Goal: Contribute content: Add original content to the website for others to see

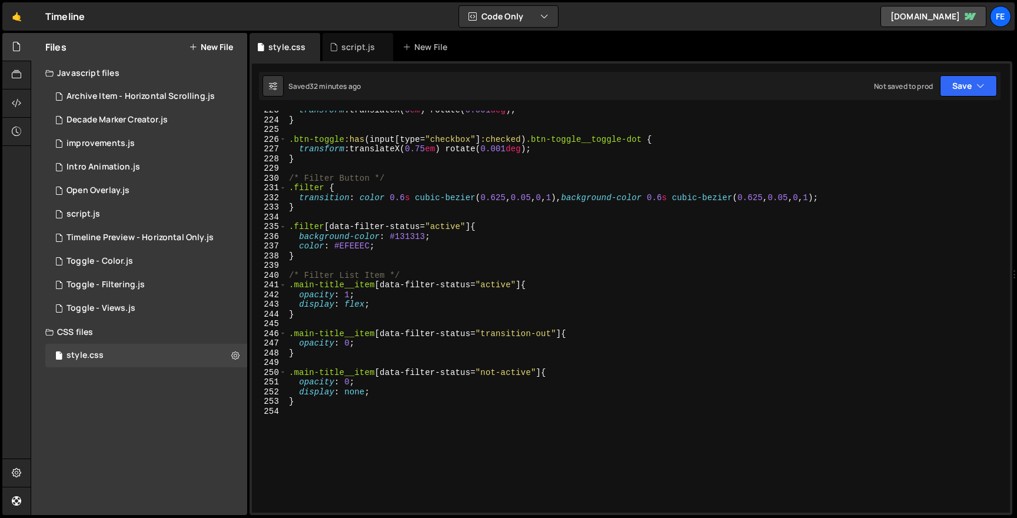
scroll to position [2161, 0]
click at [354, 263] on div "transform : translateX( 0 em ) rotate( 0.001 deg ) ; } .btn-toggle :has ( input…" at bounding box center [646, 315] width 719 height 421
click at [385, 249] on div "transform : translateX( 0 em ) rotate( 0.001 deg ) ; } .btn-toggle :has ( input…" at bounding box center [646, 315] width 719 height 421
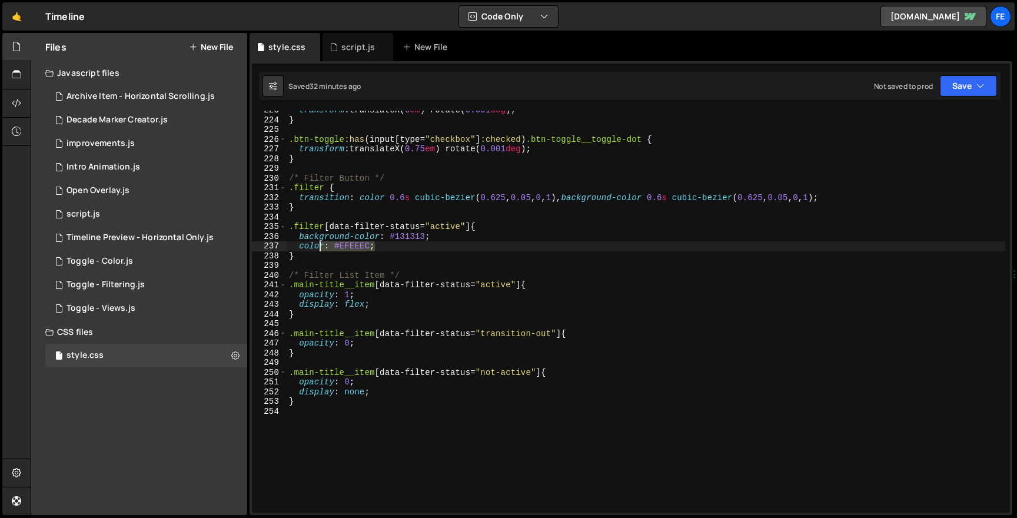
drag, startPoint x: 397, startPoint y: 250, endPoint x: 281, endPoint y: 234, distance: 117.0
click at [281, 234] on div "color: #EFEEEC; 223 224 225 226 227 228 229 230 231 232 233 234 235 236 237 238…" at bounding box center [631, 312] width 758 height 402
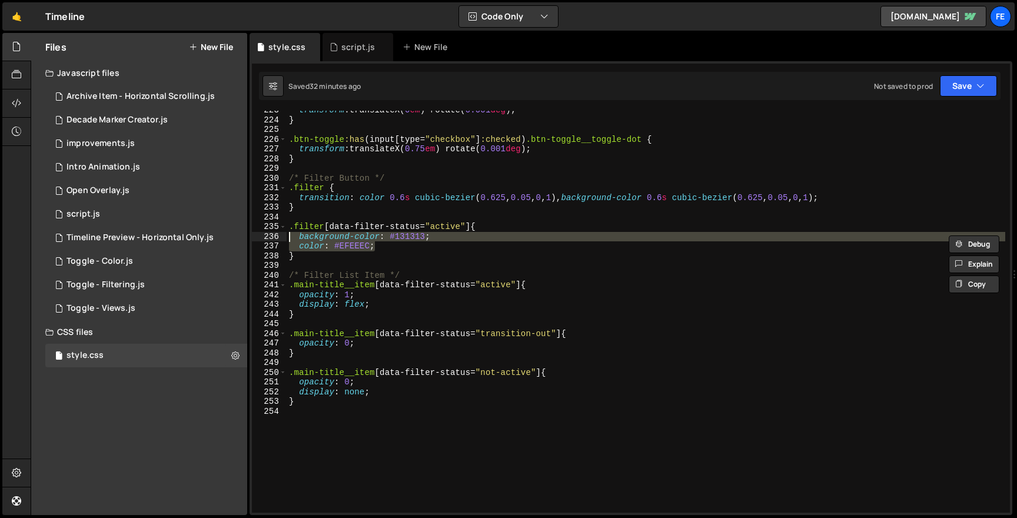
click at [474, 234] on div "transform : translateX( 0 em ) rotate( 0.001 deg ) ; } .btn-toggle :has ( input…" at bounding box center [646, 312] width 719 height 402
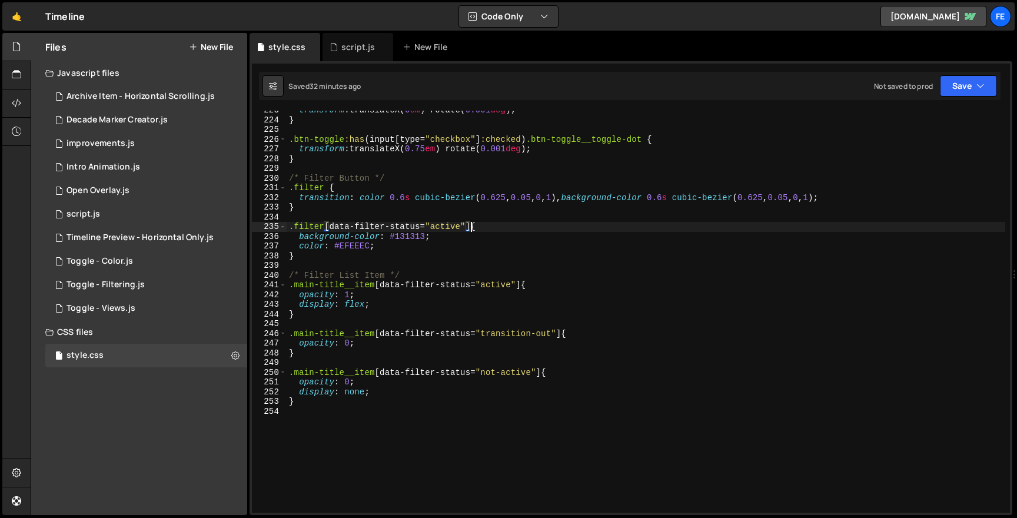
click at [473, 231] on div "transform : translateX( 0 em ) rotate( 0.001 deg ) ; } .btn-toggle :has ( input…" at bounding box center [646, 315] width 719 height 421
paste textarea
paste textarea "cta-button__underline"
click at [399, 253] on div "transform : translateX( 0 em ) rotate( 0.001 deg ) ; } .btn-toggle :has ( input…" at bounding box center [646, 315] width 719 height 421
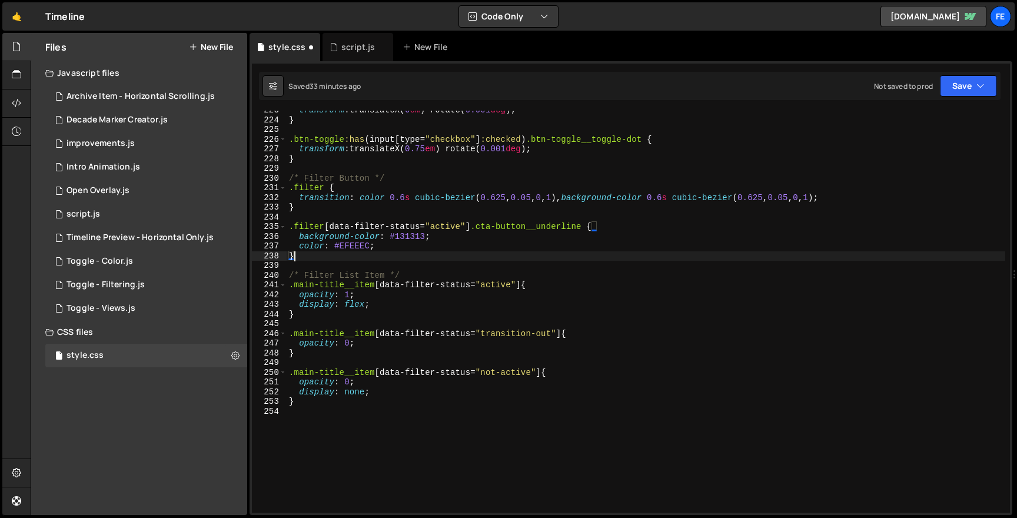
scroll to position [0, 0]
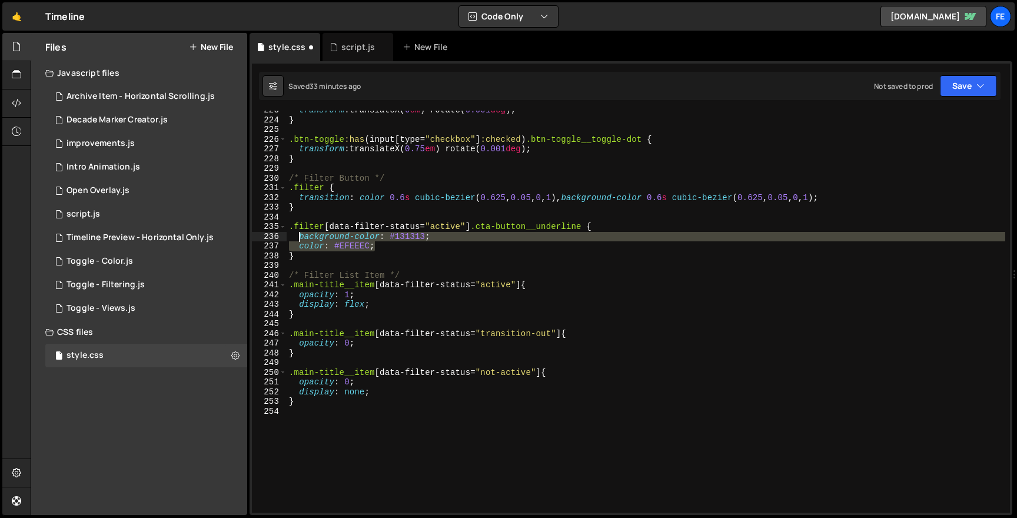
drag, startPoint x: 395, startPoint y: 245, endPoint x: 299, endPoint y: 235, distance: 96.5
click at [299, 235] on div "transform : translateX( 0 em ) rotate( 0.001 deg ) ; } .btn-toggle :has ( input…" at bounding box center [646, 315] width 719 height 421
type textarea "background-color: #131313; color: #EFEEEC;"
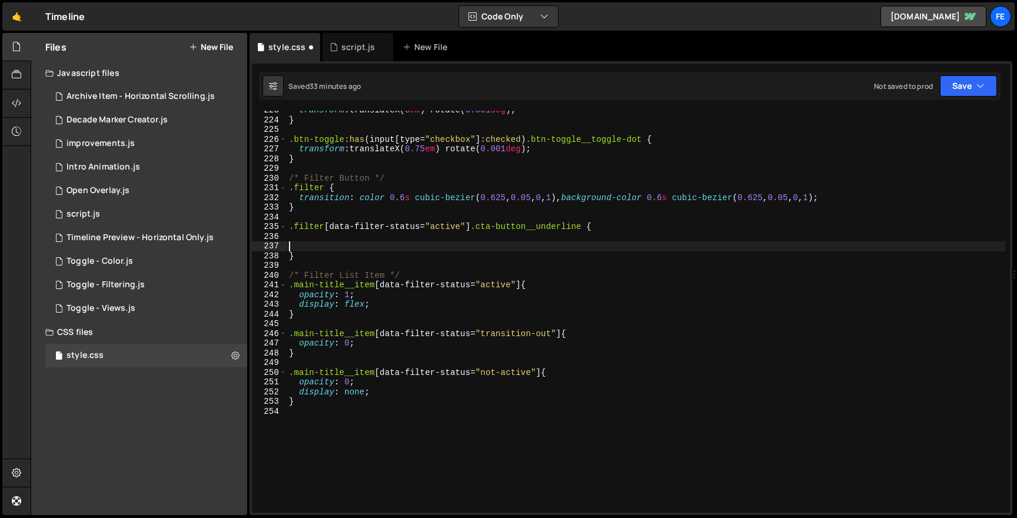
type textarea ".filter[data-filter-status="active"] .cta-button__underline {"
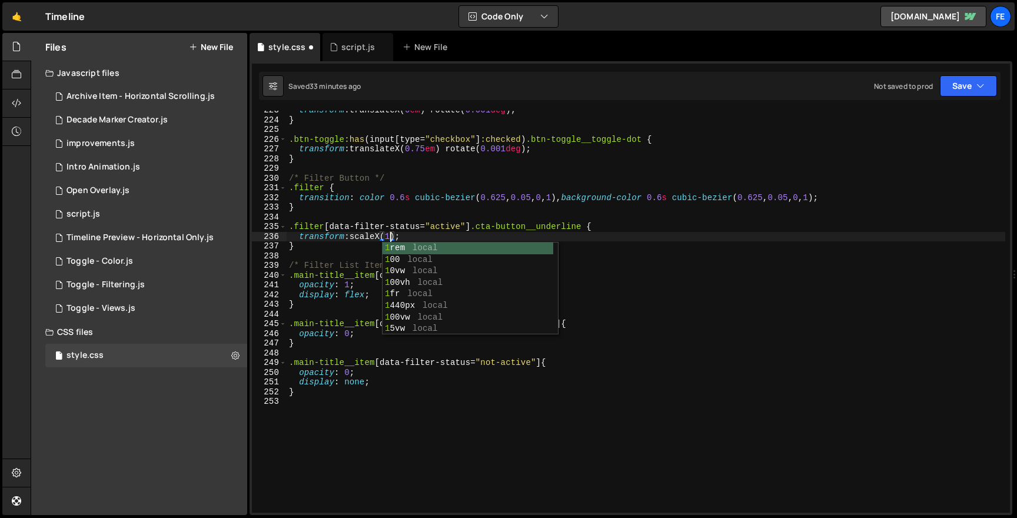
scroll to position [0, 6]
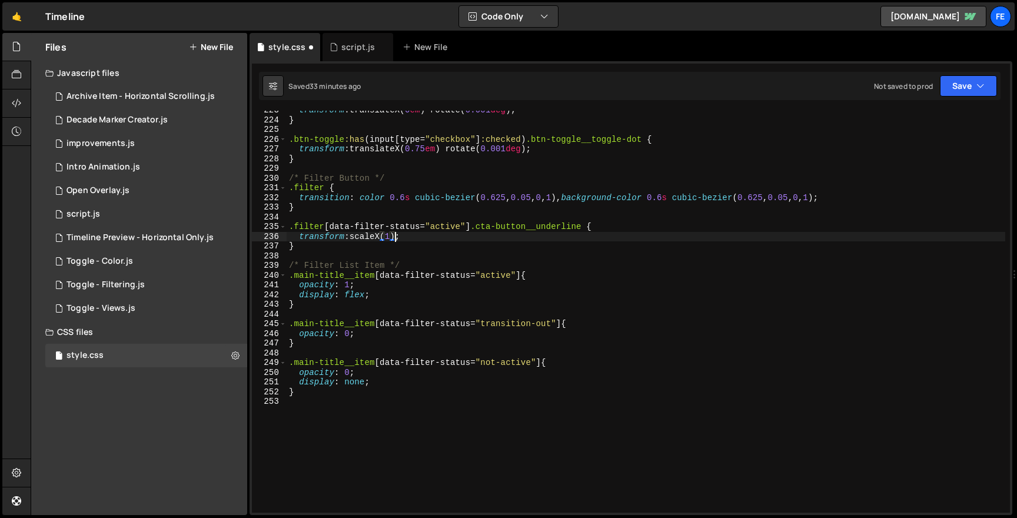
click at [378, 248] on div "transform : translateX( 0 em ) rotate( 0.001 deg ) ; } .btn-toggle :has ( input…" at bounding box center [646, 315] width 719 height 421
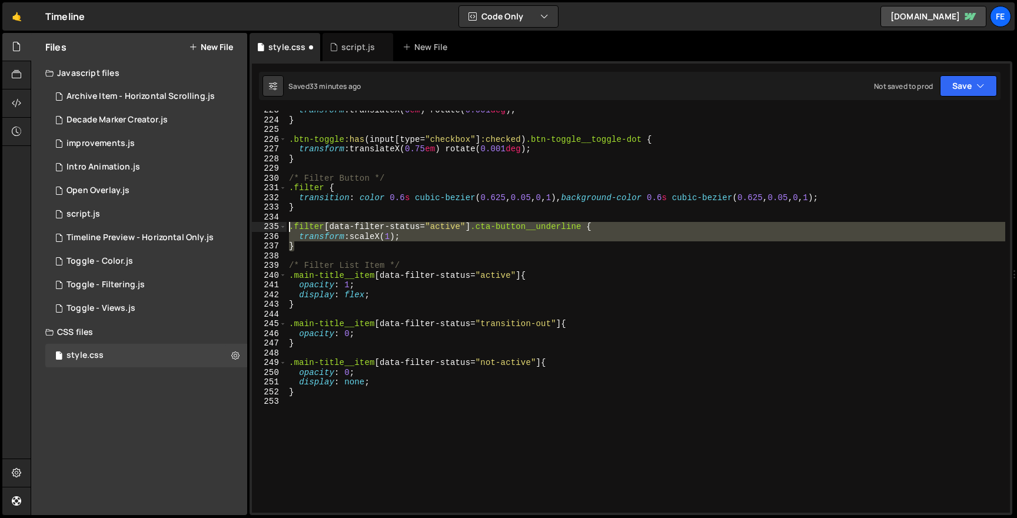
drag, startPoint x: 378, startPoint y: 248, endPoint x: 278, endPoint y: 228, distance: 102.6
click at [278, 228] on div "} 223 224 225 226 227 228 229 230 231 232 233 234 235 236 237 238 239 240 241 2…" at bounding box center [631, 312] width 758 height 402
type textarea ".filter[data-filter-status="active"] .cta-button__underline { transform:scaleX(…"
click at [349, 215] on div "transform : translateX( 0 em ) rotate( 0.001 deg ) ; } .btn-toggle :has ( input…" at bounding box center [646, 315] width 719 height 421
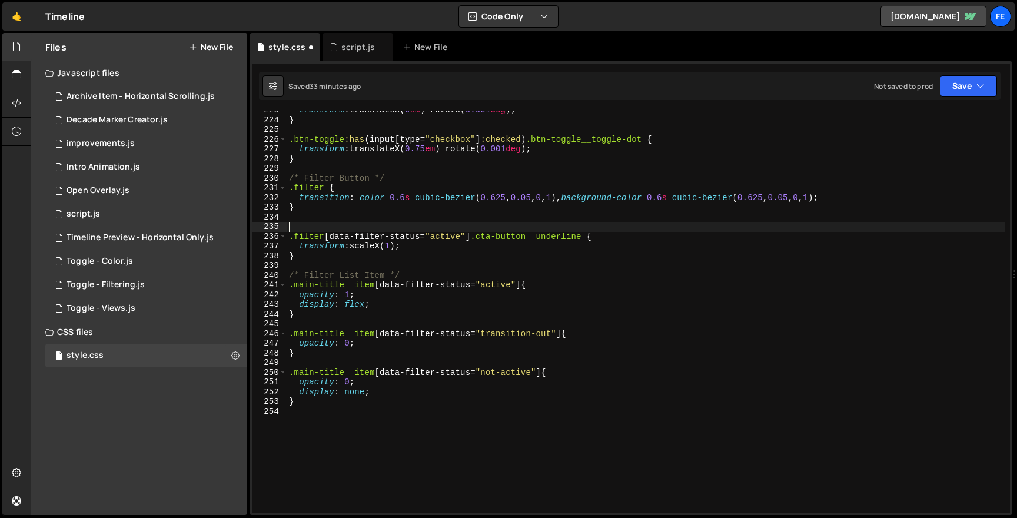
paste textarea "}"
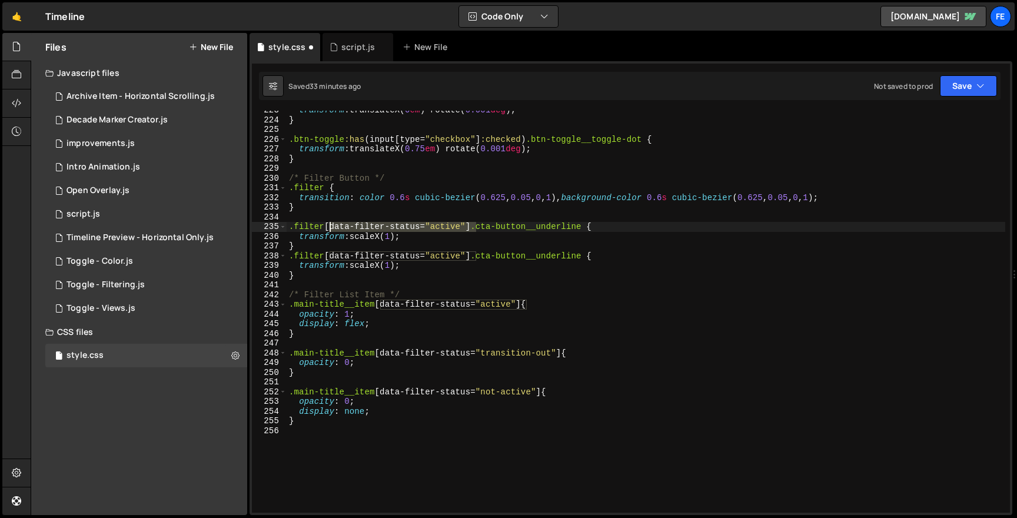
drag, startPoint x: 474, startPoint y: 225, endPoint x: 325, endPoint y: 229, distance: 149.5
click at [325, 229] on div "transform : translateX( 0 em ) rotate( 0.001 deg ) ; } .btn-toggle :has ( input…" at bounding box center [646, 315] width 719 height 421
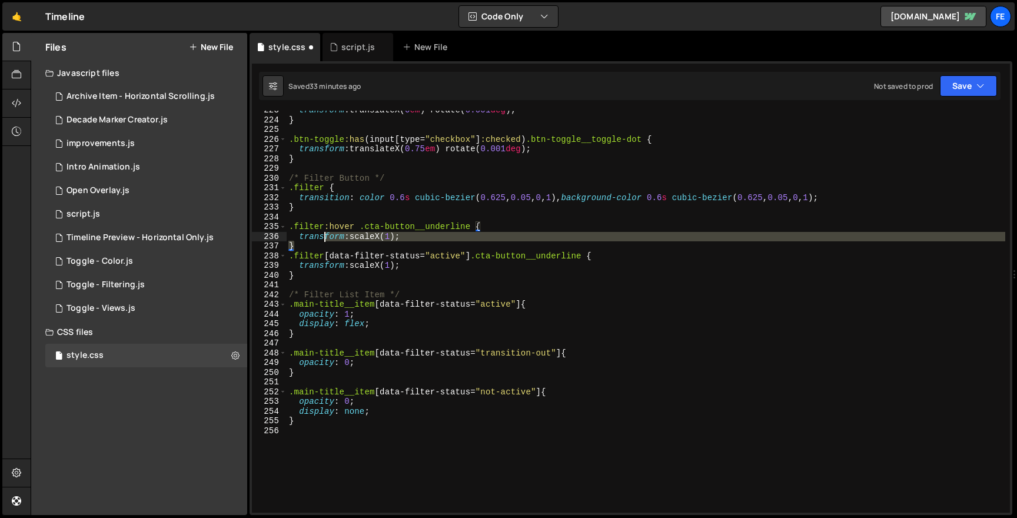
drag, startPoint x: 327, startPoint y: 244, endPoint x: 323, endPoint y: 240, distance: 6.3
click at [323, 240] on div "transform : translateX( 0 em ) rotate( 0.001 deg ) ; } .btn-toggle :has ( input…" at bounding box center [646, 315] width 719 height 421
type textarea "transform:scaleX(1); }"
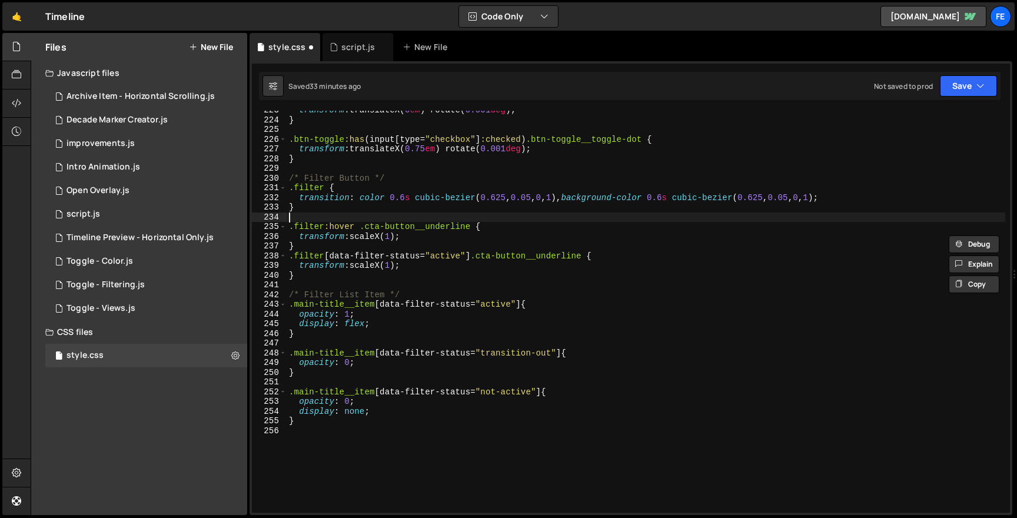
click at [308, 214] on div "transform : translateX( 0 em ) rotate( 0.001 deg ) ; } .btn-toggle :has ( input…" at bounding box center [646, 315] width 719 height 421
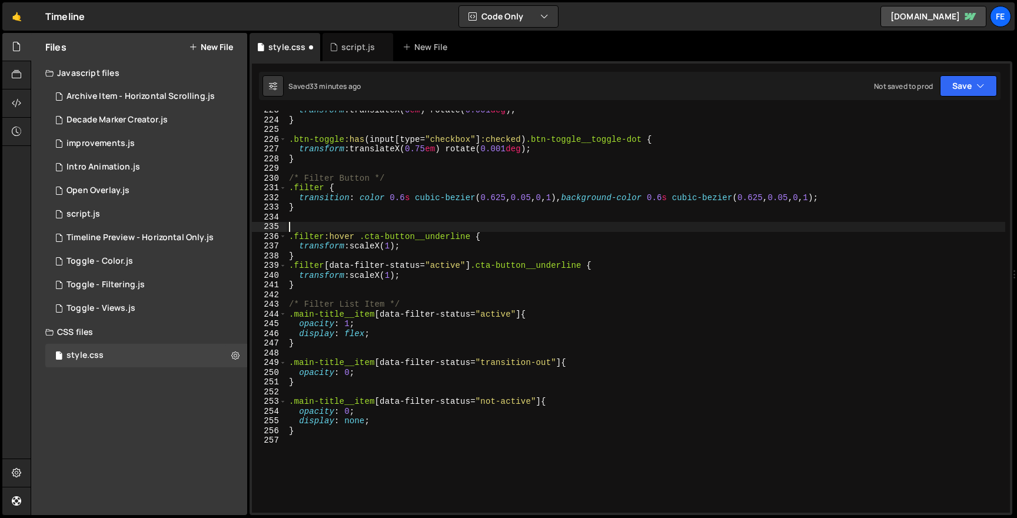
type textarea "."
paste textarea "}"
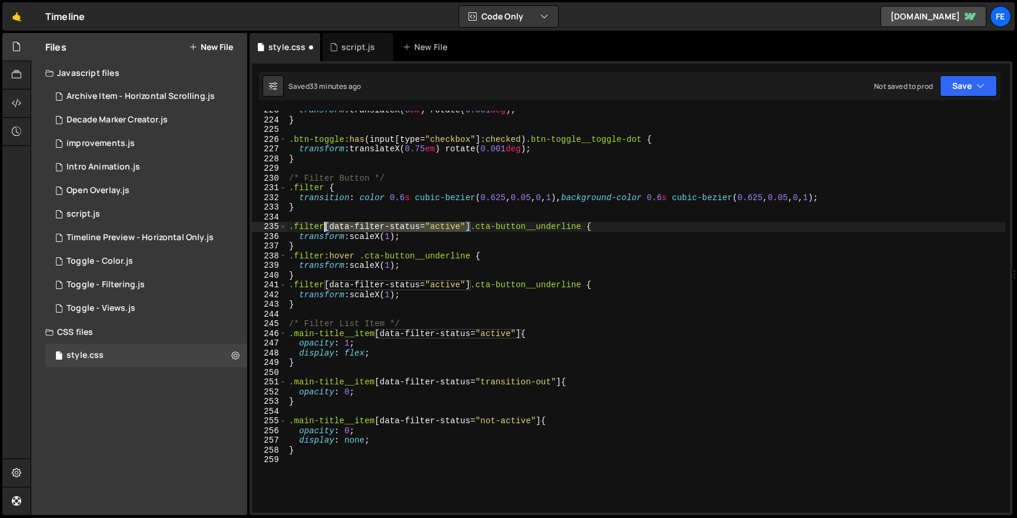
drag, startPoint x: 471, startPoint y: 228, endPoint x: 326, endPoint y: 230, distance: 145.4
click at [326, 230] on div "transform : translateX( 0 em ) rotate( 0.001 deg ) ; } .btn-toggle :has ( input…" at bounding box center [646, 315] width 719 height 421
drag, startPoint x: 420, startPoint y: 235, endPoint x: 299, endPoint y: 238, distance: 120.7
click at [299, 238] on div "transform : translateX( 0 em ) rotate( 0.001 deg ) ; } .btn-toggle :has ( input…" at bounding box center [646, 315] width 719 height 421
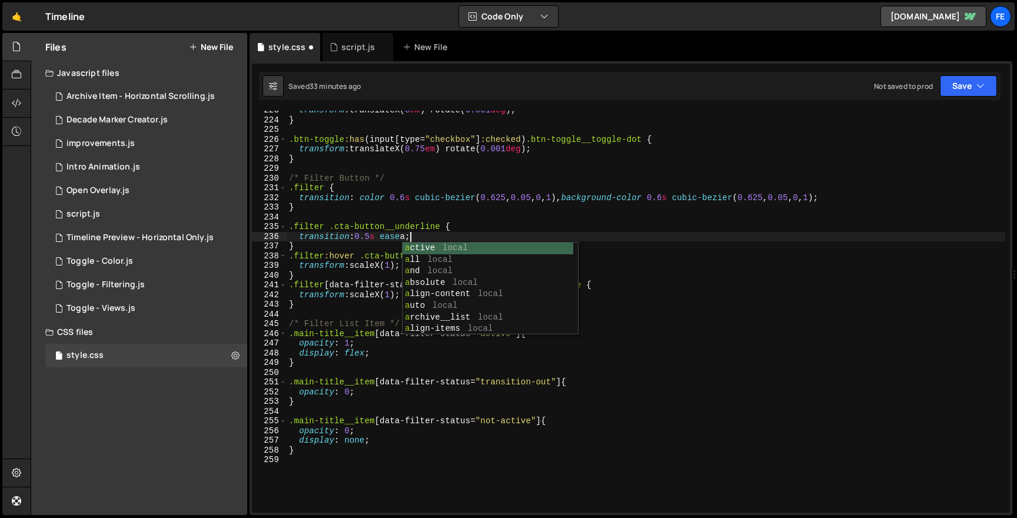
scroll to position [0, 8]
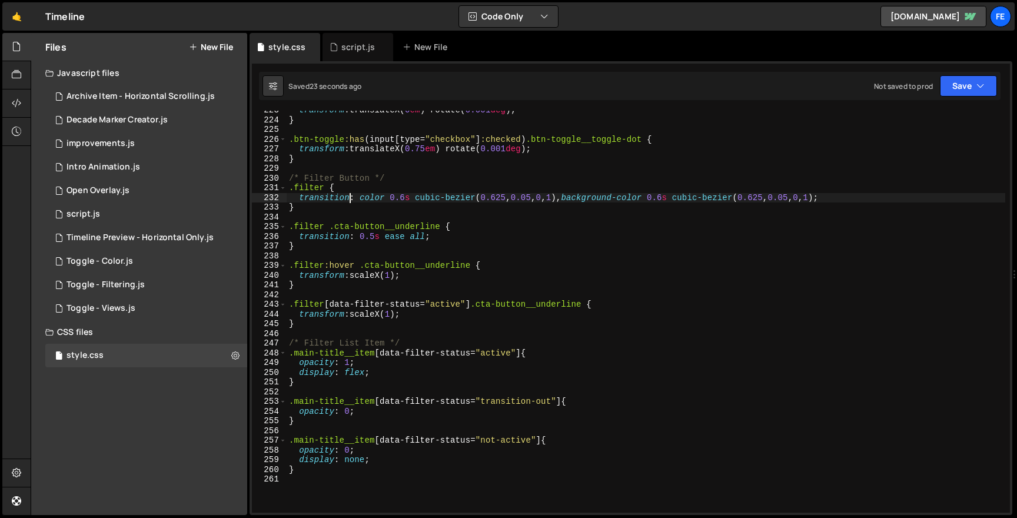
click at [349, 199] on div "transform : translateX( 0 em ) rotate( 0.001 deg ) ; } .btn-toggle :has ( input…" at bounding box center [646, 315] width 719 height 421
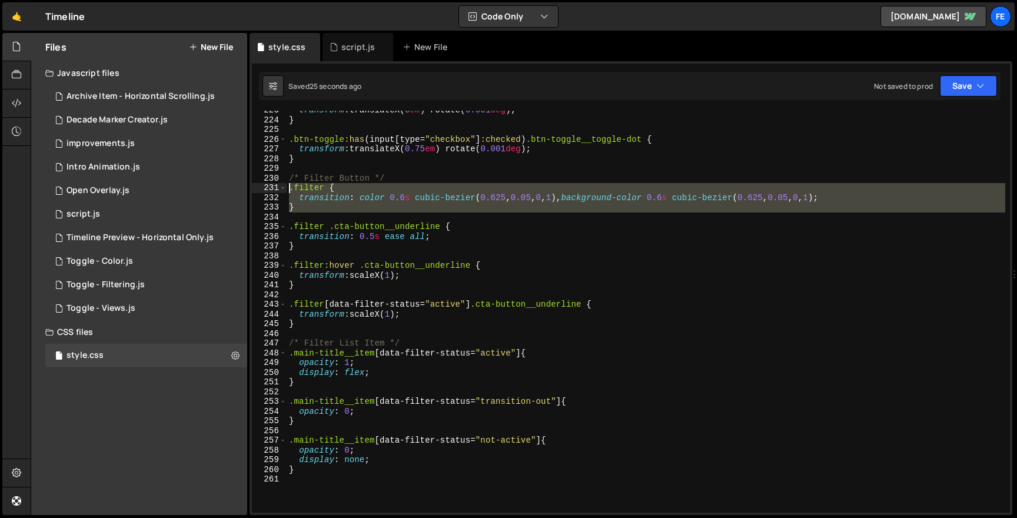
drag, startPoint x: 391, startPoint y: 212, endPoint x: 264, endPoint y: 184, distance: 130.2
click at [264, 184] on div "transition: color 0.6s cubic-bezier(0.625, 0.05, 0, 1), background-color 0.6s c…" at bounding box center [631, 312] width 758 height 402
click at [511, 207] on div "transform : translateX( 0 em ) rotate( 0.001 deg ) ; } .btn-toggle :has ( input…" at bounding box center [646, 312] width 719 height 402
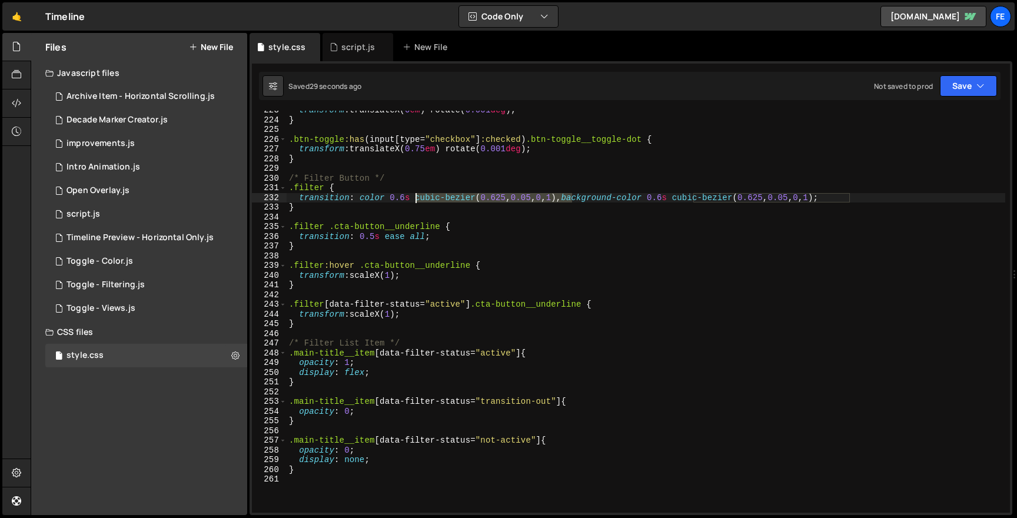
drag, startPoint x: 570, startPoint y: 197, endPoint x: 416, endPoint y: 201, distance: 154.2
click at [416, 201] on div "transform : translateX( 0 em ) rotate( 0.001 deg ) ; } .btn-toggle :has ( input…" at bounding box center [646, 315] width 719 height 421
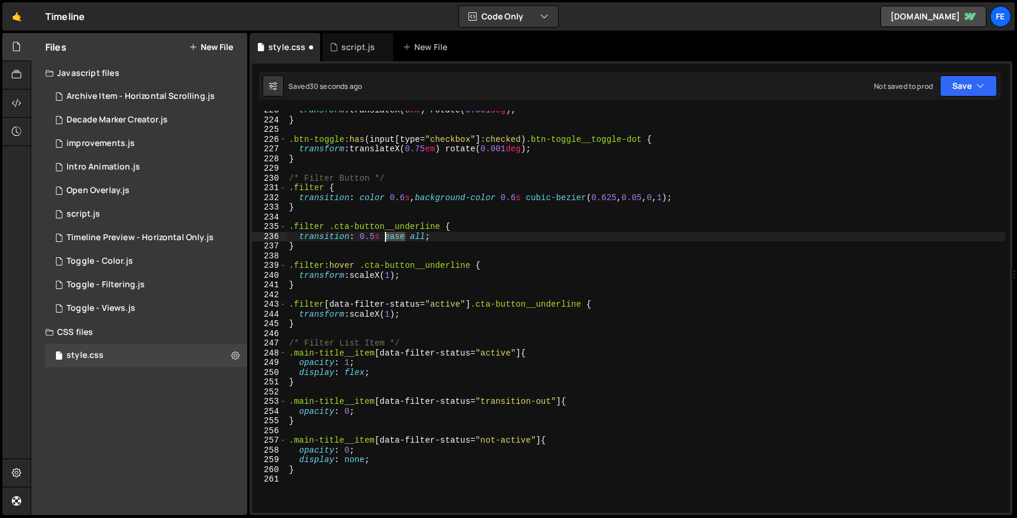
drag, startPoint x: 407, startPoint y: 237, endPoint x: 384, endPoint y: 237, distance: 23.0
click at [384, 237] on div "transform : translateX( 0 em ) rotate( 0.001 deg ) ; } .btn-toggle :has ( input…" at bounding box center [646, 315] width 719 height 421
click at [358, 239] on div "transform : translateX( 0 em ) rotate( 0.001 deg ) ; } .btn-toggle :has ( input…" at bounding box center [646, 315] width 719 height 421
paste textarea "cubic-bezier(0.625, 0.05, 0, 1)"
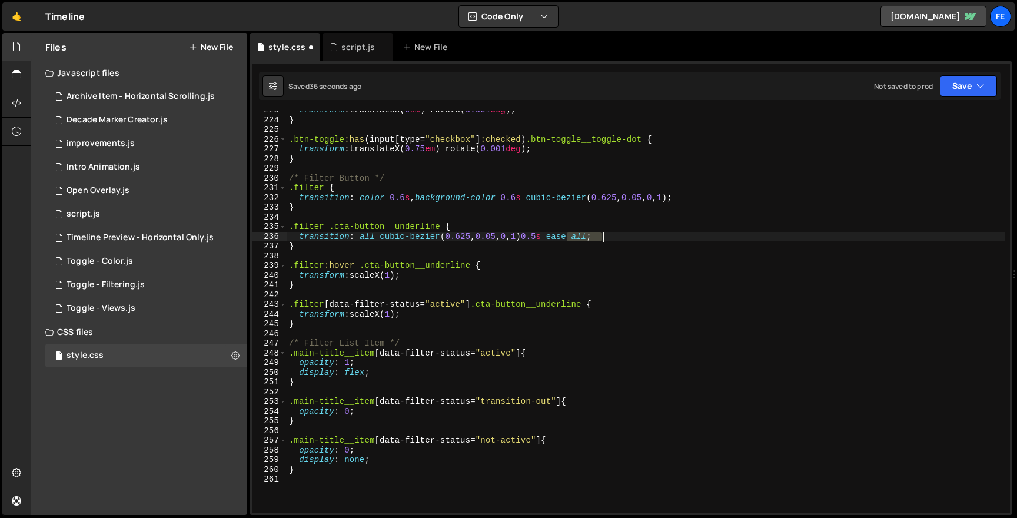
drag, startPoint x: 567, startPoint y: 235, endPoint x: 608, endPoint y: 234, distance: 40.6
click at [608, 234] on div "transform : translateX( 0 em ) rotate( 0.001 deg ) ; } .btn-toggle :has ( input…" at bounding box center [646, 315] width 719 height 421
click at [358, 211] on div "transform : translateX( 0 em ) rotate( 0.001 deg ) ; } .btn-toggle :has ( input…" at bounding box center [646, 315] width 719 height 421
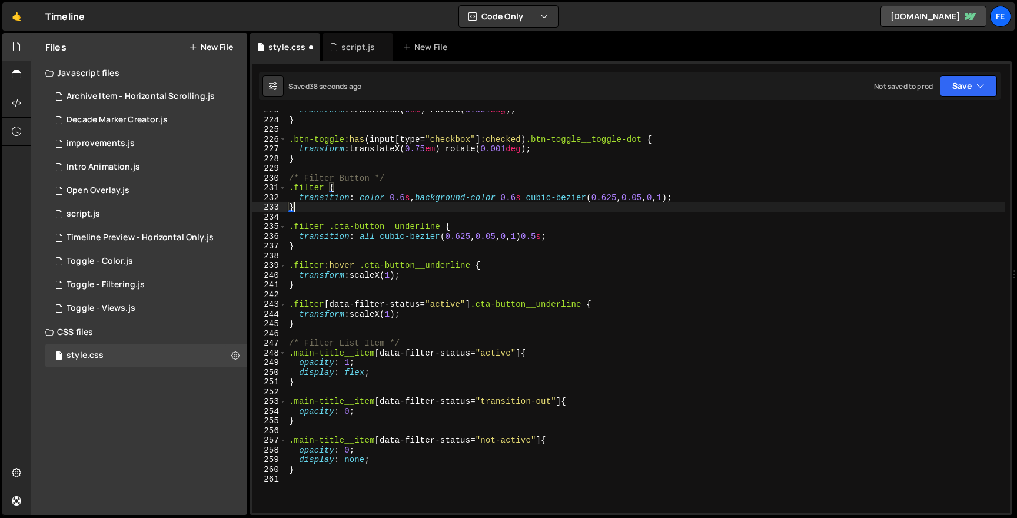
click at [288, 175] on div "transform : translateX( 0 em ) rotate( 0.001 deg ) ; } .btn-toggle :has ( input…" at bounding box center [646, 315] width 719 height 421
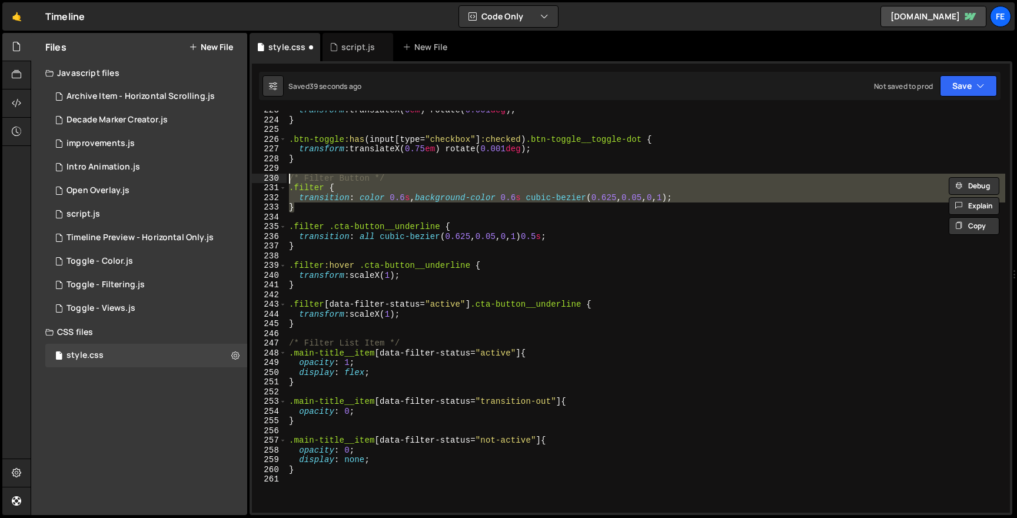
type textarea ".filter { transition: color 0.6s , background-color 0.6s cubic-bezier(0.625, 0.…"
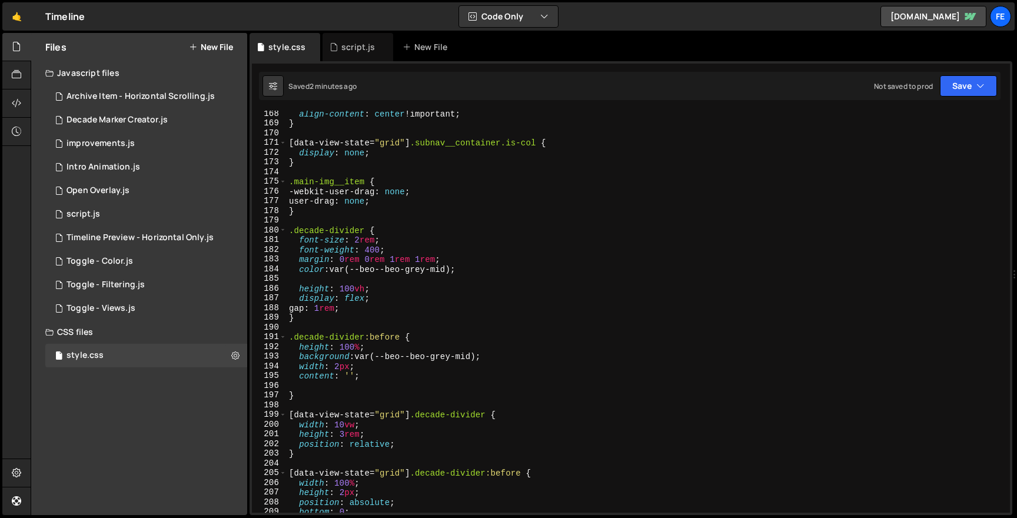
scroll to position [1629, 0]
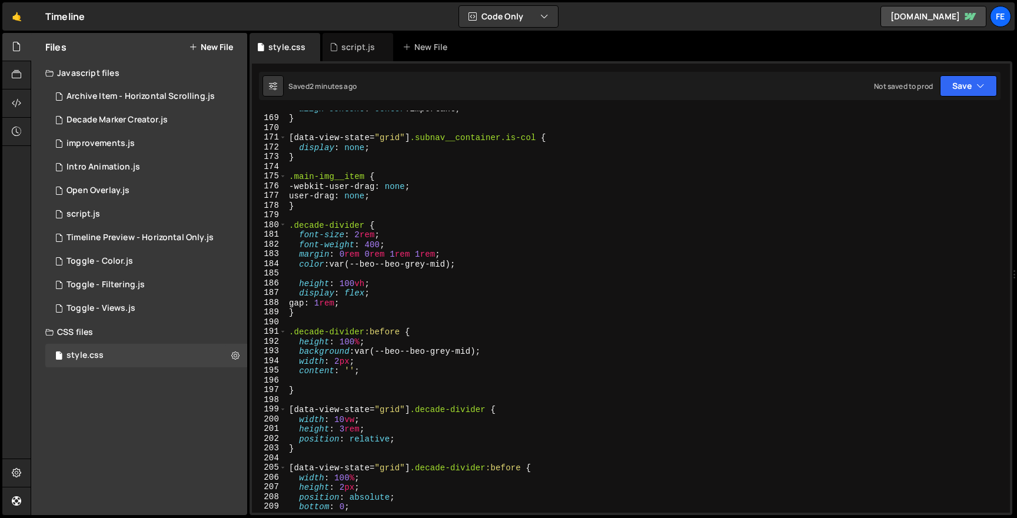
click at [333, 363] on div "align-content : center !important ; } [ data-view-state = " grid " ] .subnav__c…" at bounding box center [646, 314] width 719 height 421
type textarea "width: 1px;"
click at [351, 52] on div "script.js" at bounding box center [358, 47] width 34 height 12
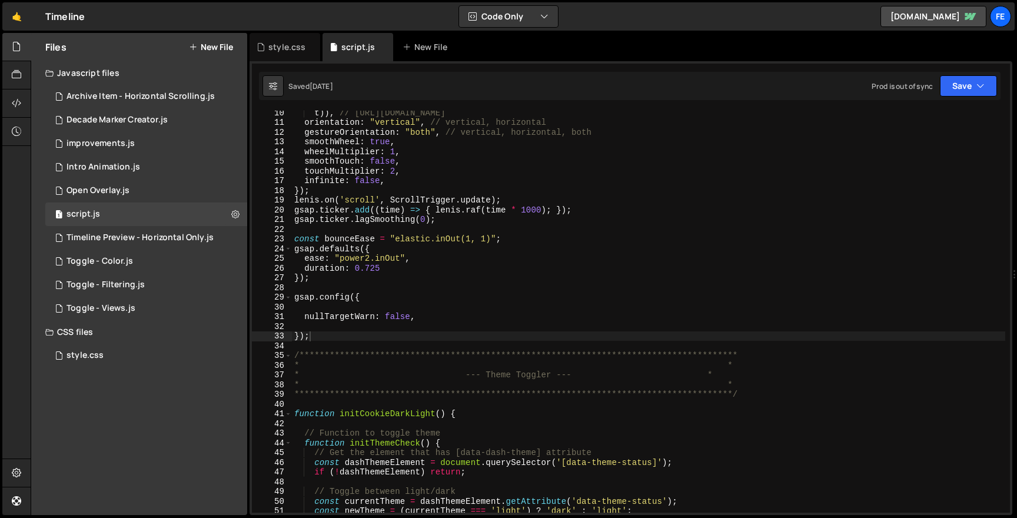
scroll to position [88, 0]
click at [198, 118] on div "0 Decade Marker Creator.js 0" at bounding box center [146, 120] width 202 height 24
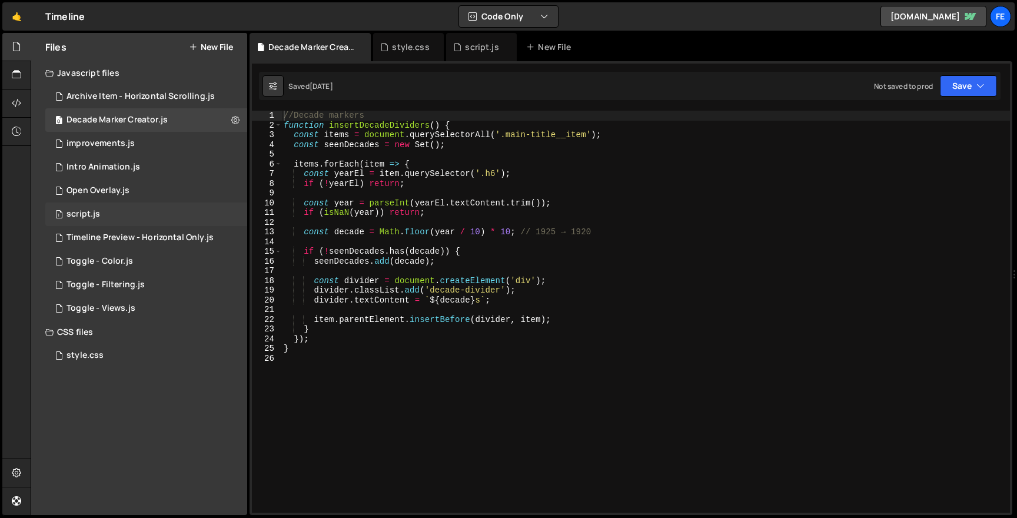
click at [141, 213] on div "1 script.js 0" at bounding box center [146, 214] width 202 height 24
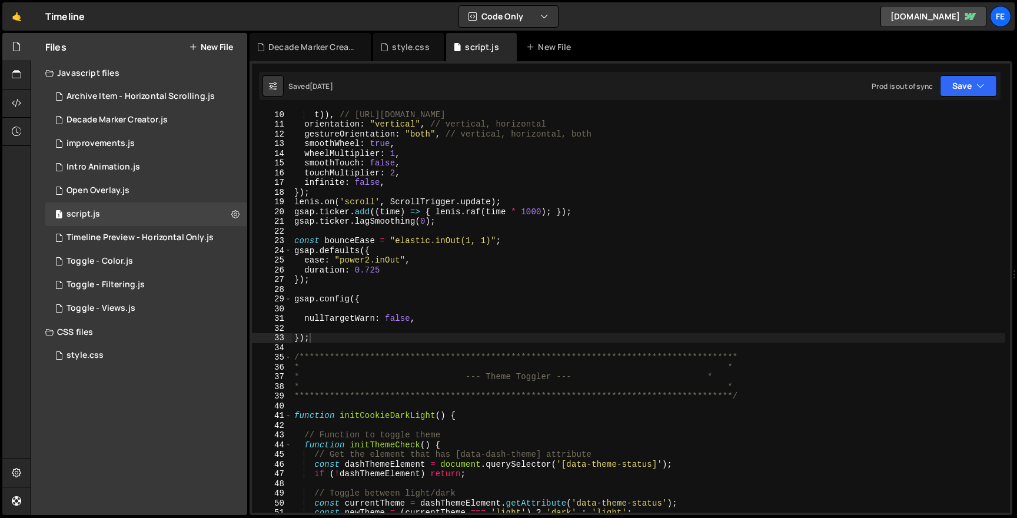
type textarea "lenis.on('scroll', ScrollTrigger.update);"
click at [489, 201] on div "**********" at bounding box center [757, 319] width 930 height 421
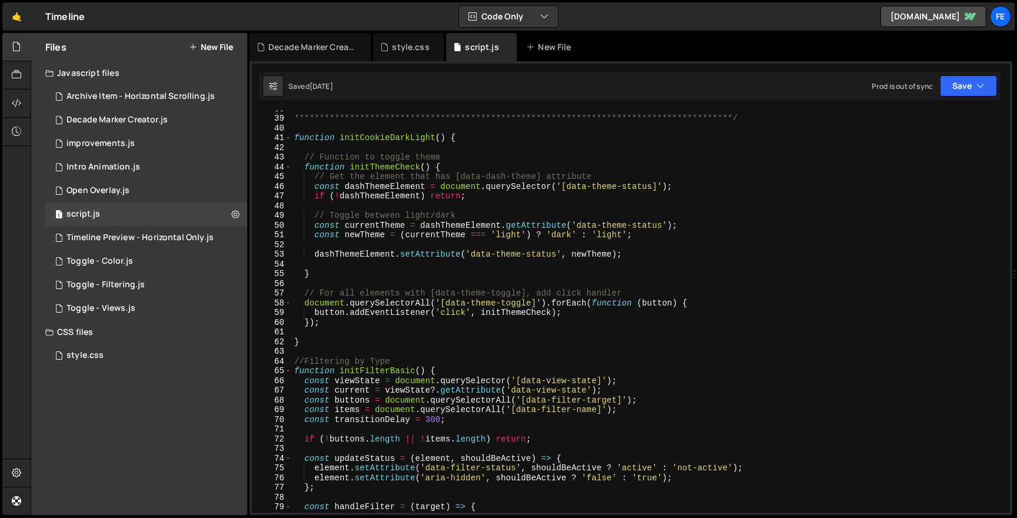
click at [489, 201] on div "**********" at bounding box center [757, 314] width 930 height 421
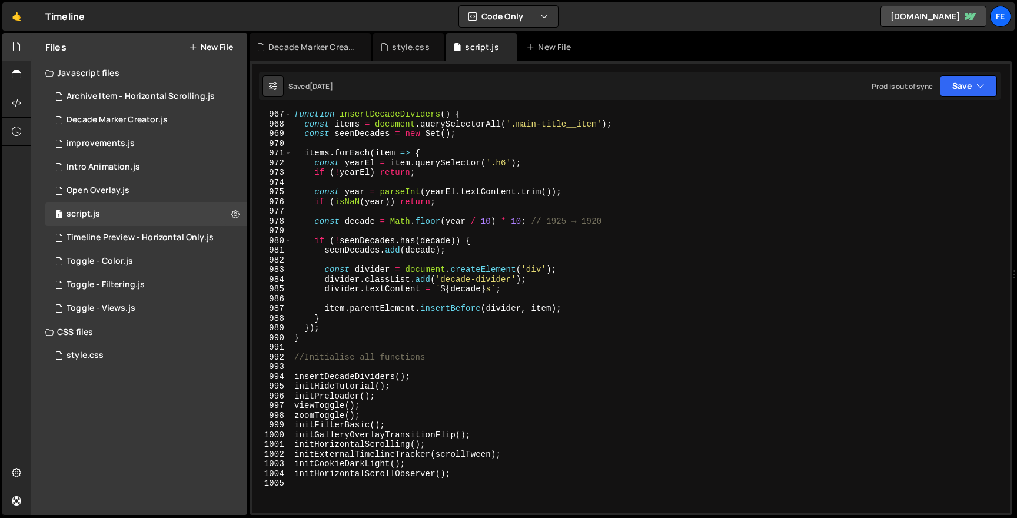
scroll to position [9404, 0]
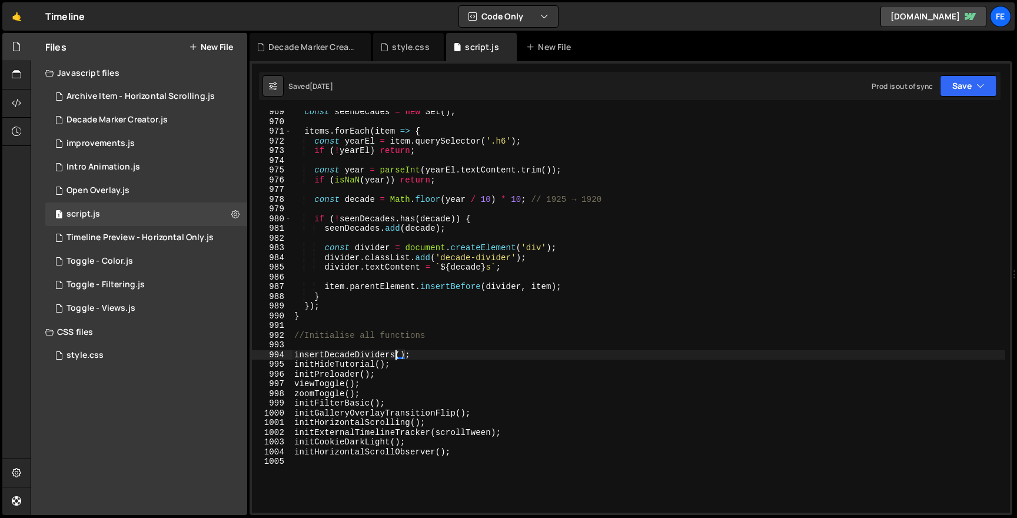
click at [394, 359] on div "const seenDecades = new Set ( ) ; items . forEach ( item => { const yearEl = it…" at bounding box center [757, 317] width 930 height 421
type textarea "insertDecadeDividers();"
drag, startPoint x: 415, startPoint y: 356, endPoint x: 256, endPoint y: 356, distance: 158.9
click at [256, 356] on div "insertDecadeDividers(); 969 970 971 972 973 974 975 976 977 978 979 980 981 982…" at bounding box center [631, 312] width 758 height 402
click at [710, 278] on div "const seenDecades = new Set ( ) ; items . forEach ( item => { const yearEl = it…" at bounding box center [757, 317] width 930 height 421
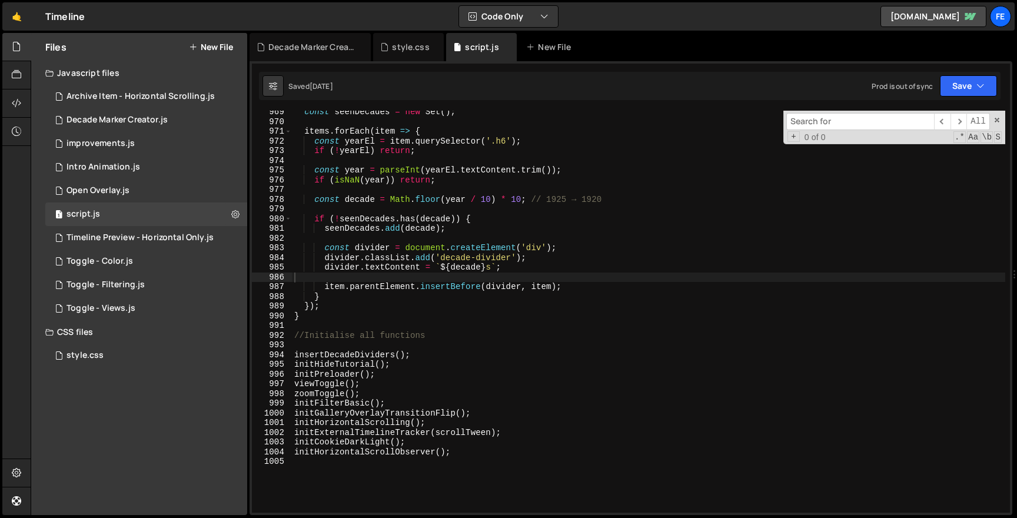
click at [825, 127] on input at bounding box center [860, 121] width 148 height 17
paste input "insertDecadeDividers();"
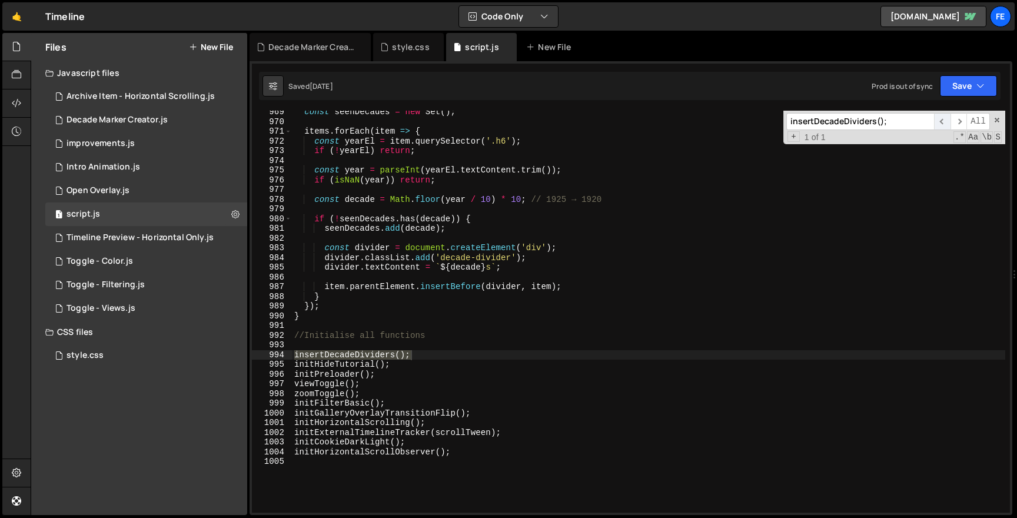
type input "insertDecadeDividers();"
click at [935, 125] on span "​" at bounding box center [942, 121] width 16 height 17
click at [629, 290] on div "const seenDecades = new Set ( ) ; items . forEach ( item => { const yearEl = it…" at bounding box center [757, 317] width 930 height 421
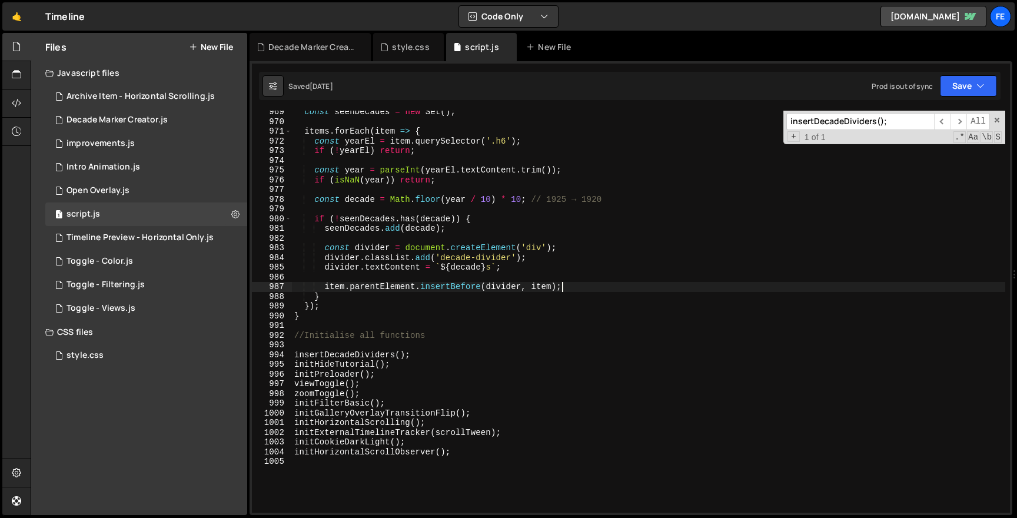
click at [431, 362] on div "const seenDecades = new Set ( ) ; items . forEach ( item => { const yearEl = it…" at bounding box center [757, 317] width 930 height 421
type textarea "initHideTutorial();"
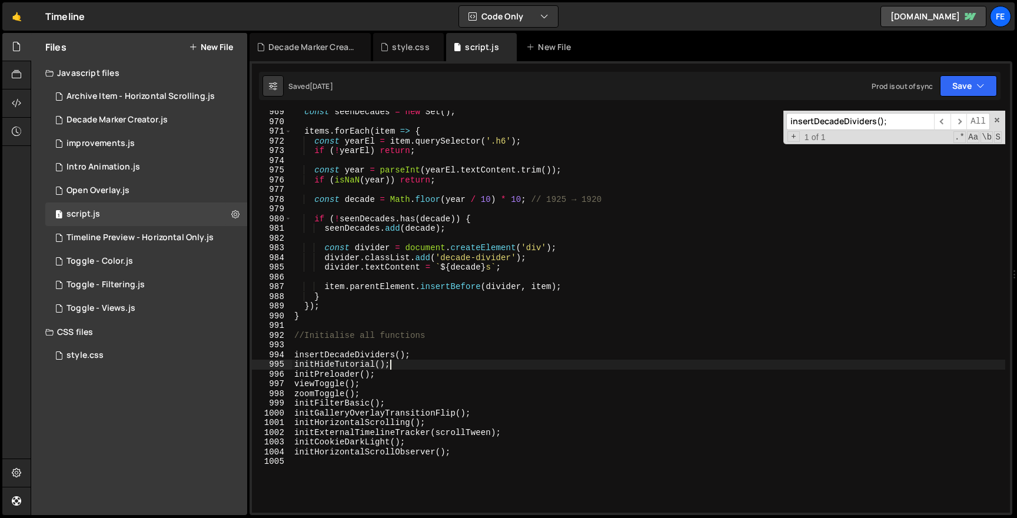
click at [427, 347] on div "const seenDecades = new Set ( ) ; items . forEach ( item => { const yearEl = it…" at bounding box center [757, 317] width 930 height 421
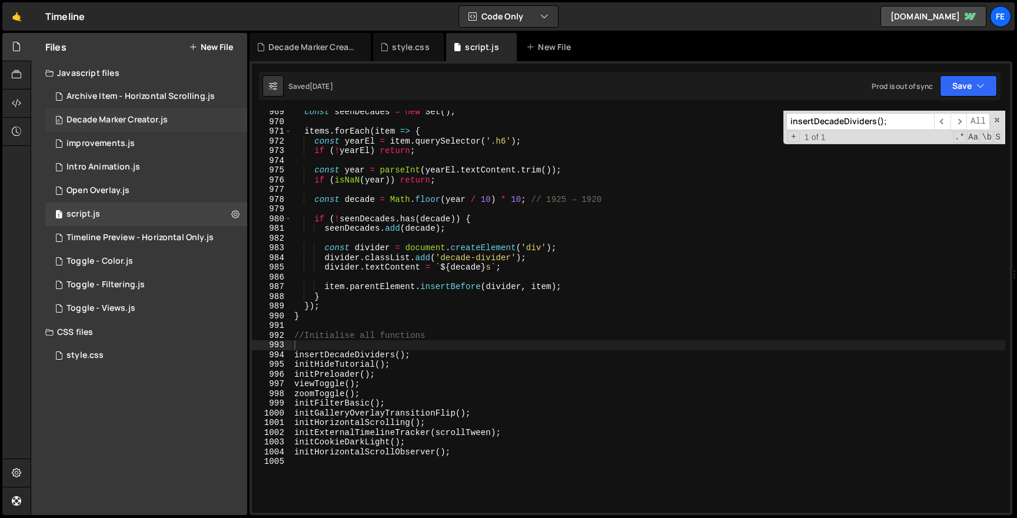
click at [237, 119] on div "0 Decade Marker Creator.js 0" at bounding box center [146, 120] width 202 height 24
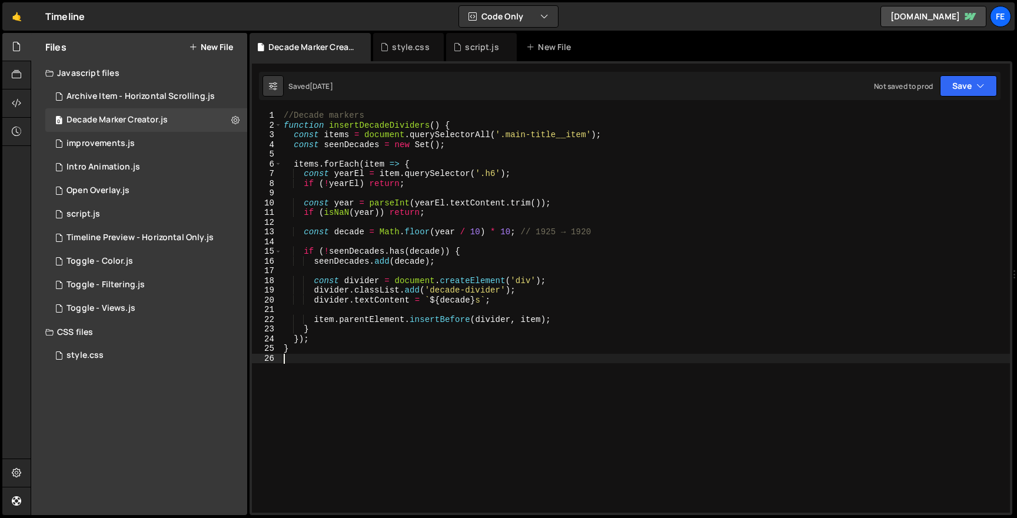
click at [335, 361] on div "//Decade markers function insertDecadeDividers ( ) { const items = document . q…" at bounding box center [645, 321] width 729 height 421
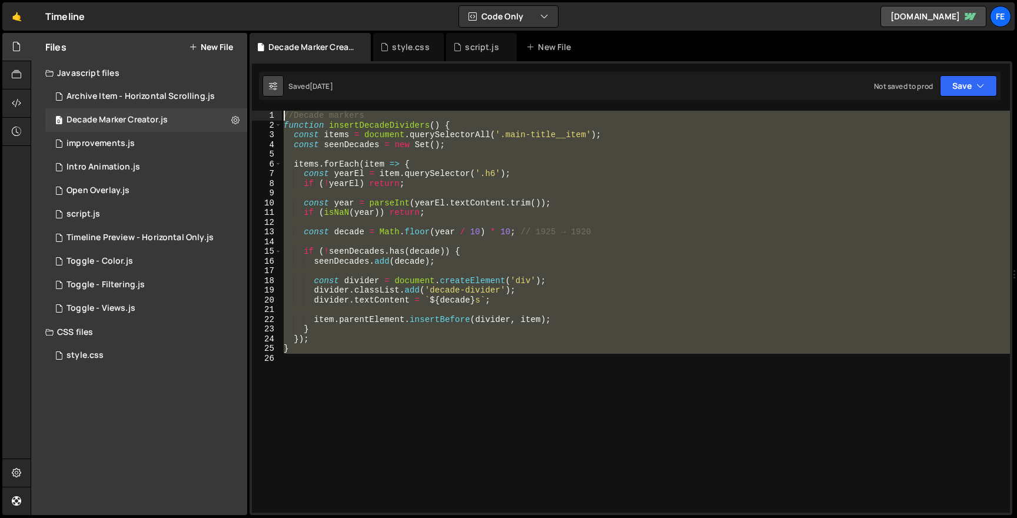
drag, startPoint x: 335, startPoint y: 361, endPoint x: 278, endPoint y: 87, distance: 279.6
click at [278, 87] on div "Debug Explain Copy Decade Marker Creator.js style.css script.js New File Saved …" at bounding box center [631, 274] width 763 height 483
type textarea "//Decade markers function insertDecadeDividers() {"
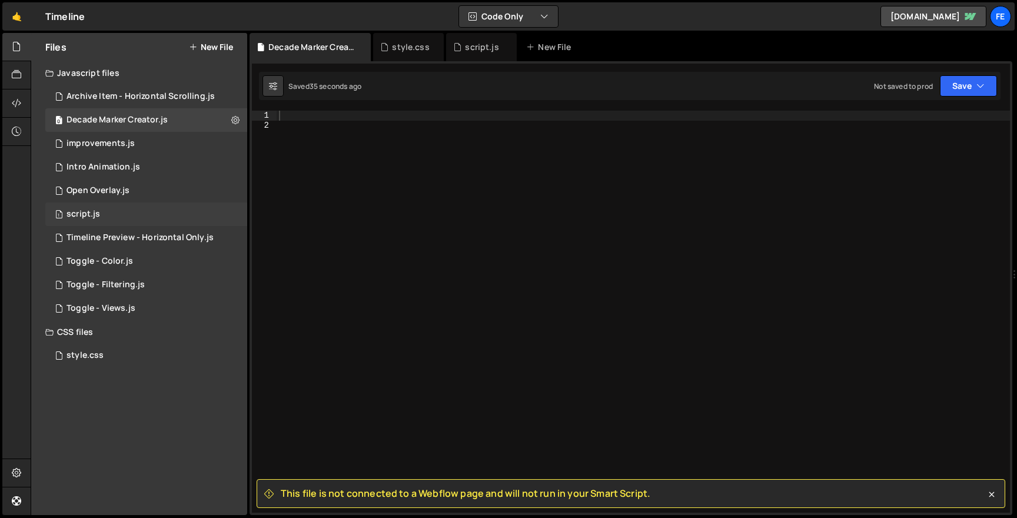
click at [124, 217] on div "1 script.js 0" at bounding box center [146, 214] width 202 height 24
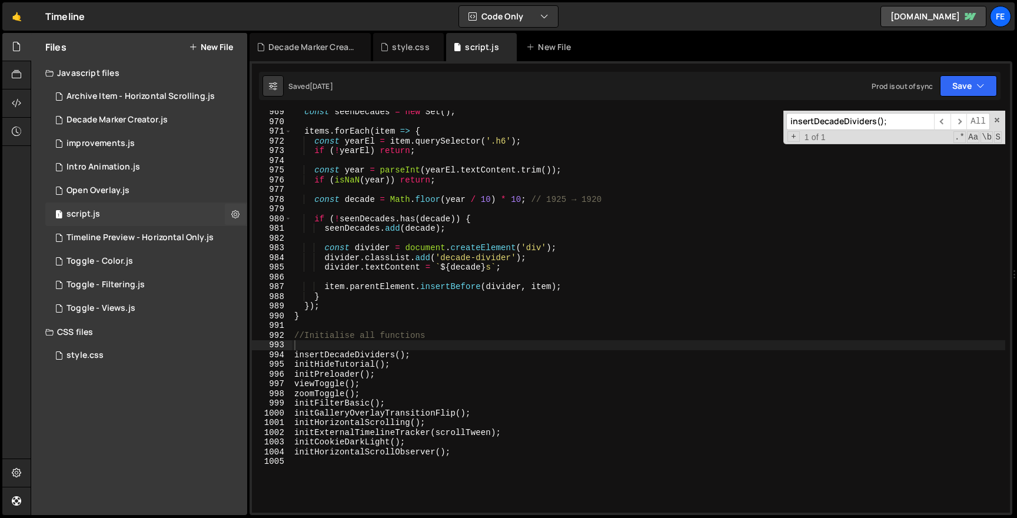
scroll to position [9827, 0]
type textarea "insertDecadeDividers();"
click at [347, 357] on div "const seenDecades = new Set ( ) ; items . forEach ( item => { const yearEl = it…" at bounding box center [757, 317] width 930 height 421
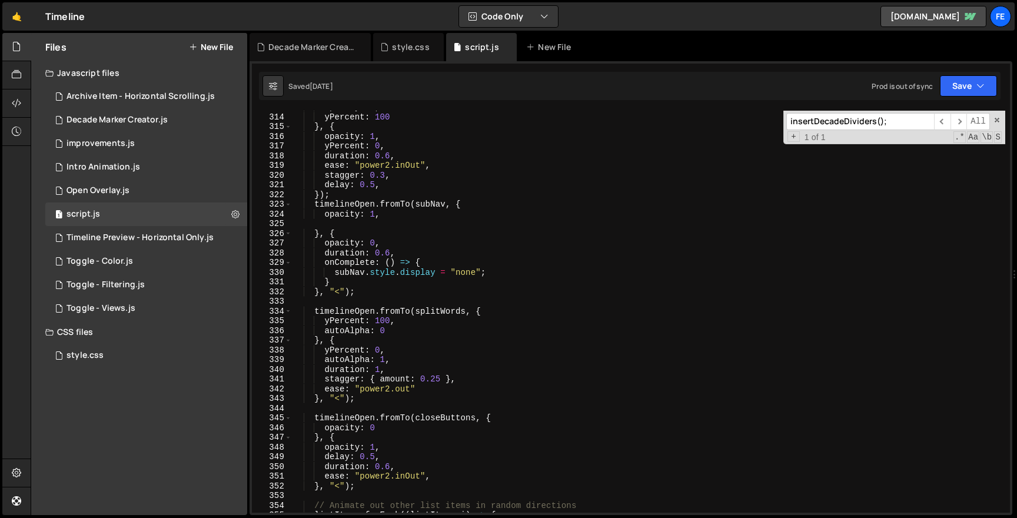
scroll to position [3168, 0]
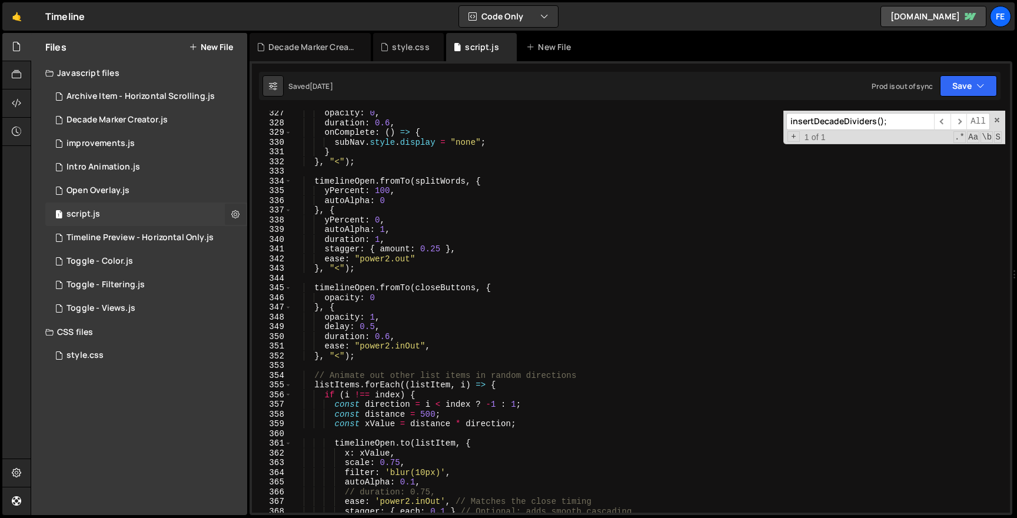
click at [237, 215] on icon at bounding box center [235, 213] width 8 height 11
type input "script"
radio input "true"
checkbox input "true"
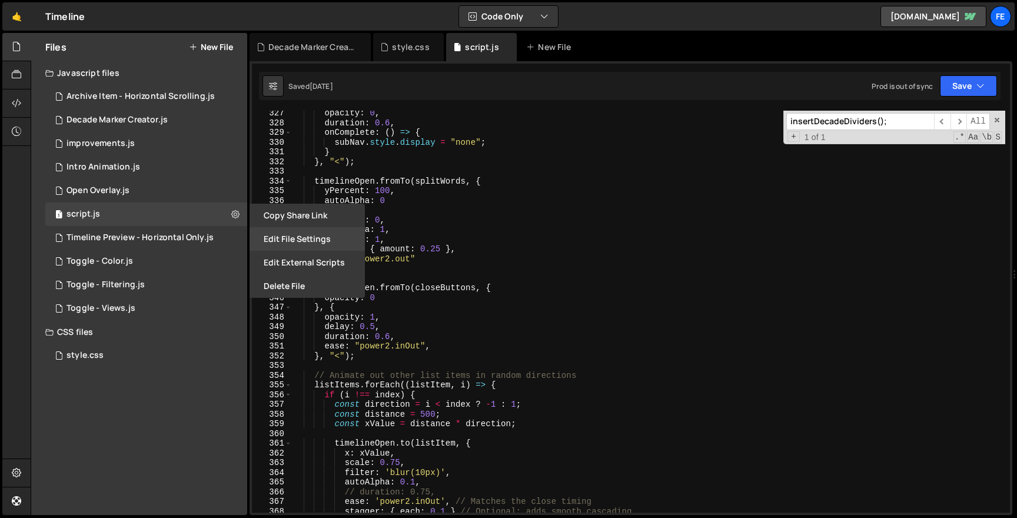
click at [300, 238] on button "Edit File Settings" at bounding box center [307, 239] width 115 height 24
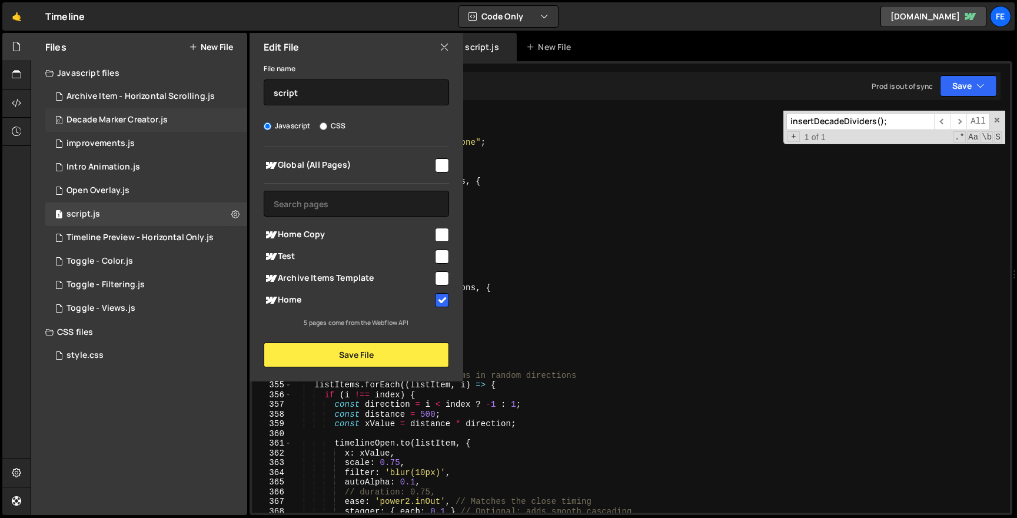
click at [180, 119] on div "0 Decade Marker Creator.js 0" at bounding box center [146, 120] width 202 height 24
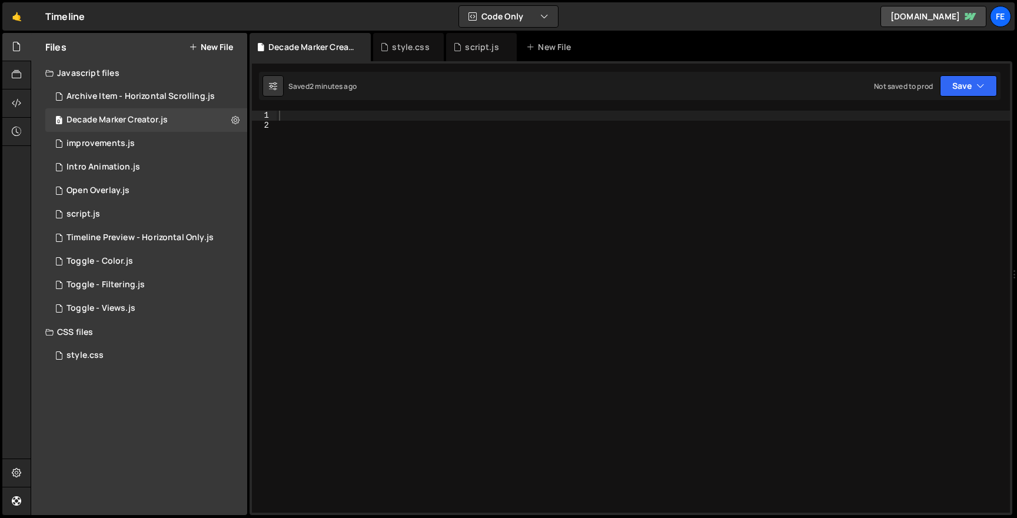
scroll to position [0, 0]
click at [403, 197] on div at bounding box center [643, 321] width 733 height 421
type textarea "}"
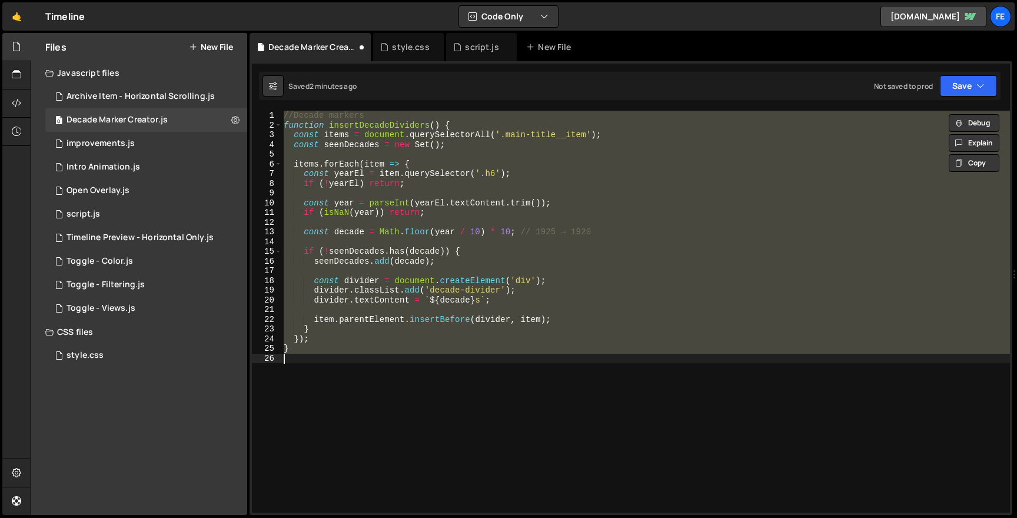
click at [423, 371] on div "//Decade markers function insertDecadeDividers ( ) { const items = document . q…" at bounding box center [645, 312] width 729 height 402
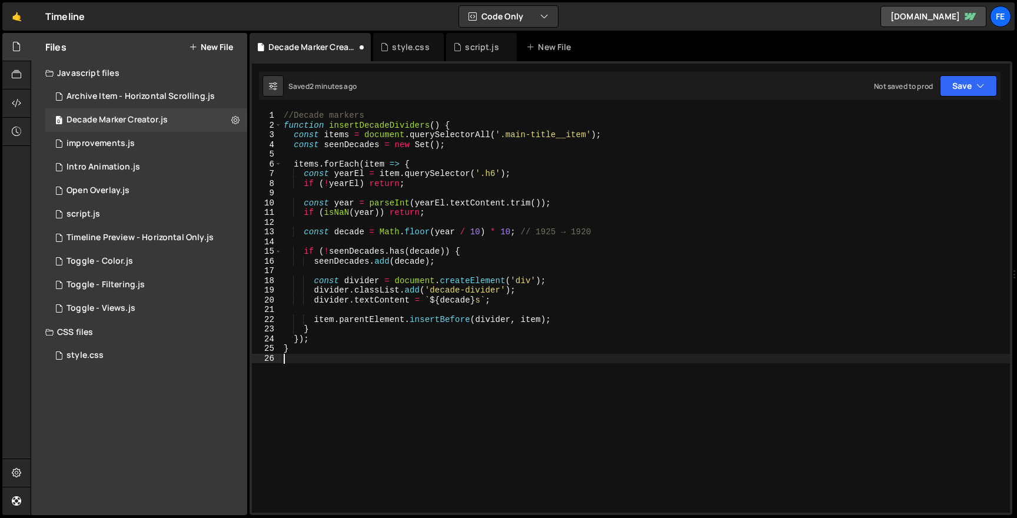
type textarea "}"
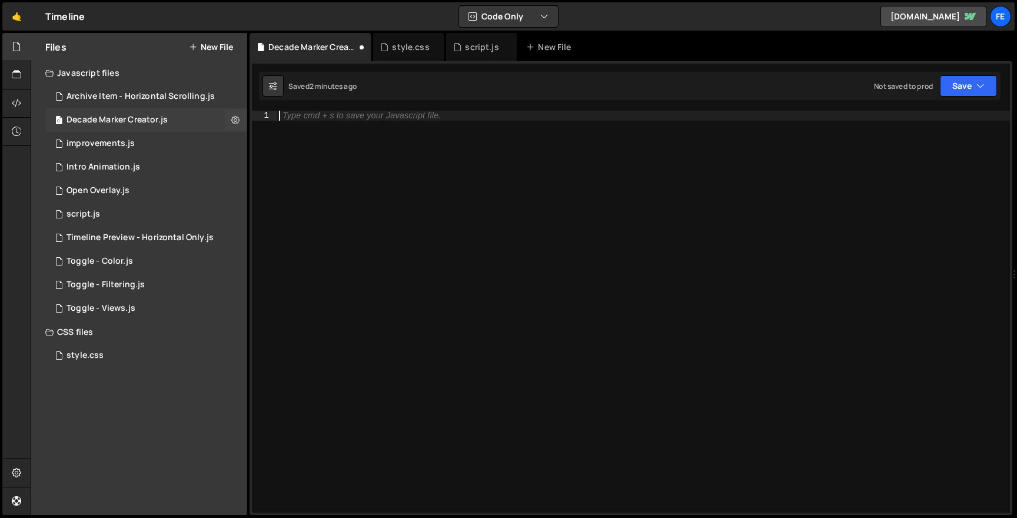
click at [210, 118] on div "0 Decade Marker Creator.js 0" at bounding box center [146, 120] width 202 height 24
click at [237, 122] on icon at bounding box center [235, 119] width 8 height 11
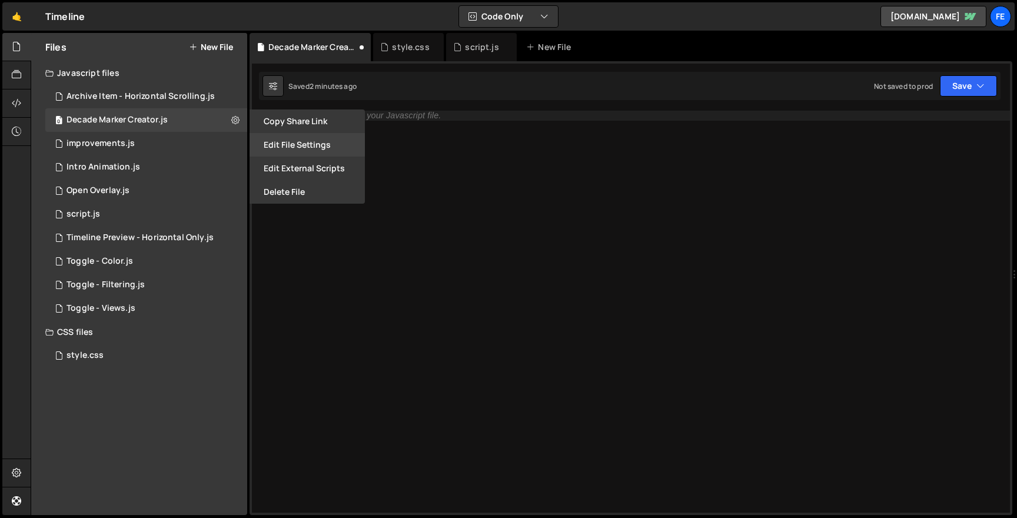
click at [283, 144] on button "Edit File Settings" at bounding box center [307, 145] width 115 height 24
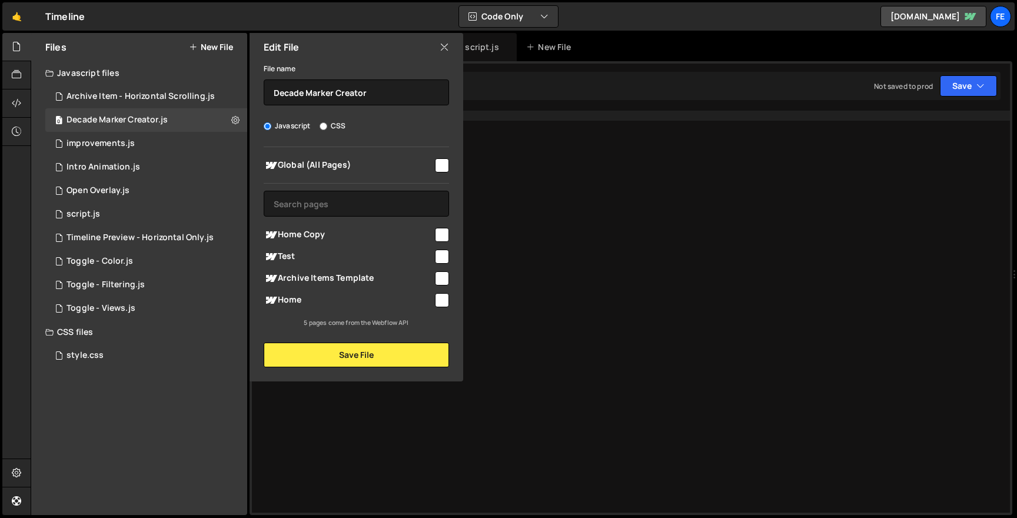
click at [448, 45] on icon at bounding box center [444, 47] width 9 height 13
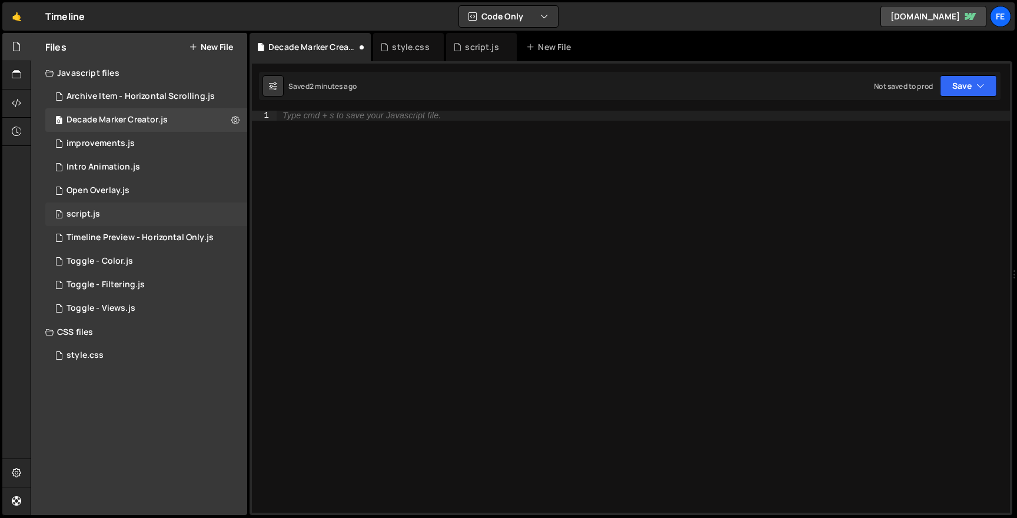
click at [116, 212] on div "1 script.js 0" at bounding box center [146, 214] width 202 height 24
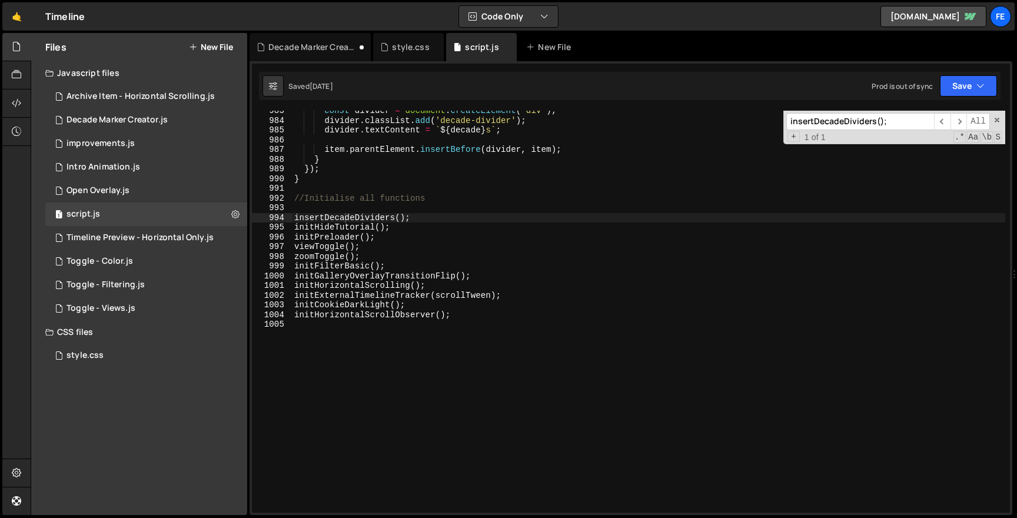
scroll to position [9554, 0]
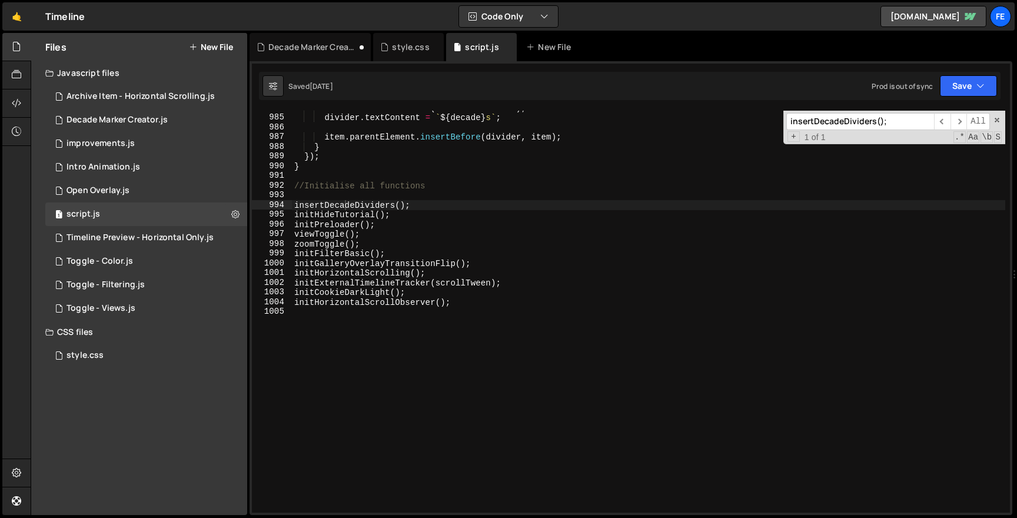
click at [435, 171] on div "divider . classList . add ( 'decade-divider' ) ; divider . textContent = ` ${ d…" at bounding box center [757, 313] width 930 height 421
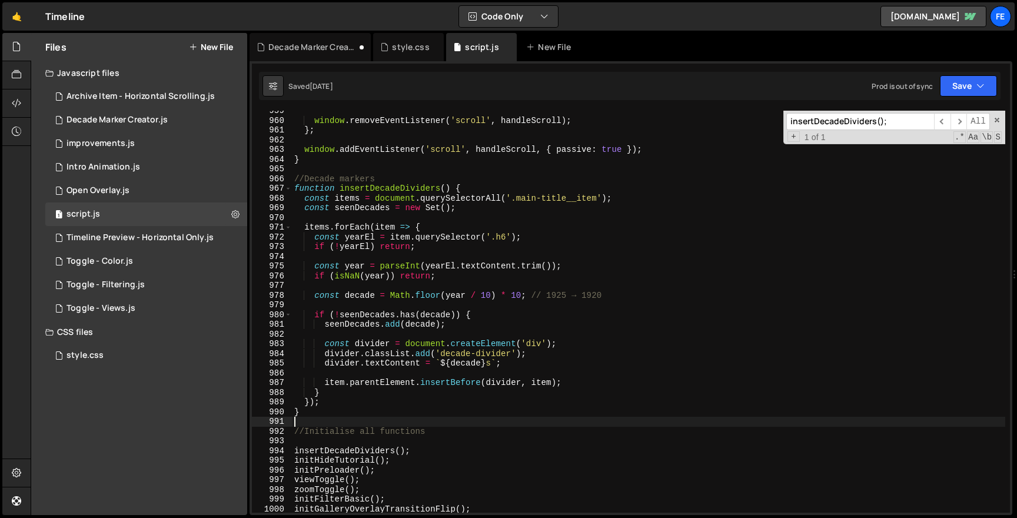
scroll to position [9318, 0]
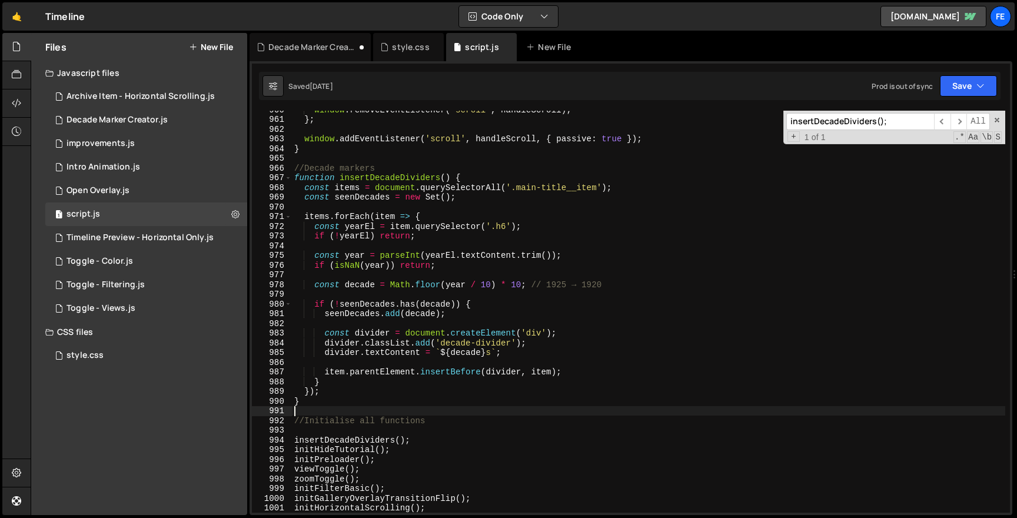
click at [531, 349] on div "window . removeEventListener ( 'scroll' , handleScroll ) ; } ; window . addEven…" at bounding box center [757, 315] width 930 height 421
click at [540, 345] on div "window . removeEventListener ( 'scroll' , handleScroll ) ; } ; window . addEven…" at bounding box center [757, 315] width 930 height 421
type textarea "divider.classList.add('decade-divider');"
click at [317, 414] on div "window . removeEventListener ( 'scroll' , handleScroll ) ; } ; window . addEven…" at bounding box center [757, 315] width 930 height 421
click at [297, 166] on div "window . removeEventListener ( 'scroll' , handleScroll ) ; } ; window . addEven…" at bounding box center [757, 315] width 930 height 421
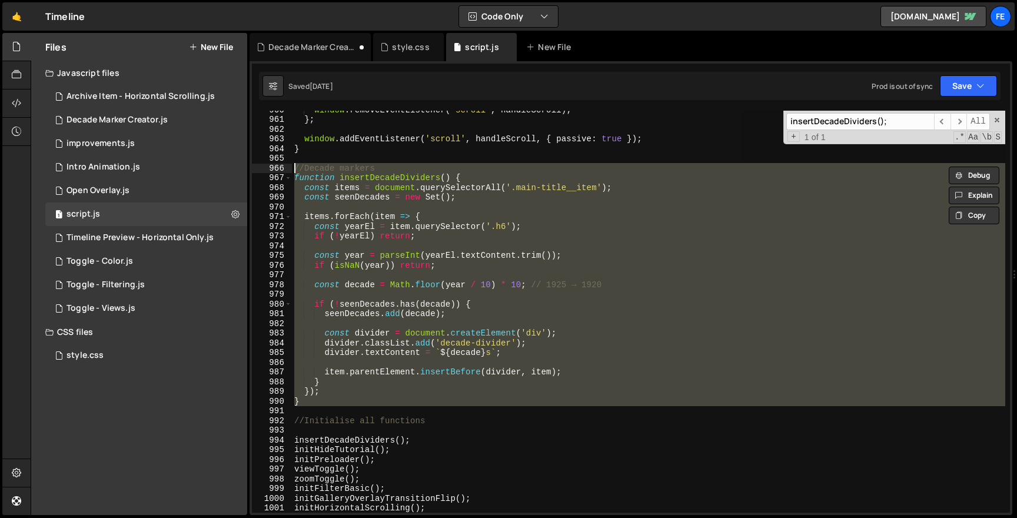
click at [459, 348] on div "window . removeEventListener ( 'scroll' , handleScroll ) ; } ; window . addEven…" at bounding box center [648, 312] width 713 height 402
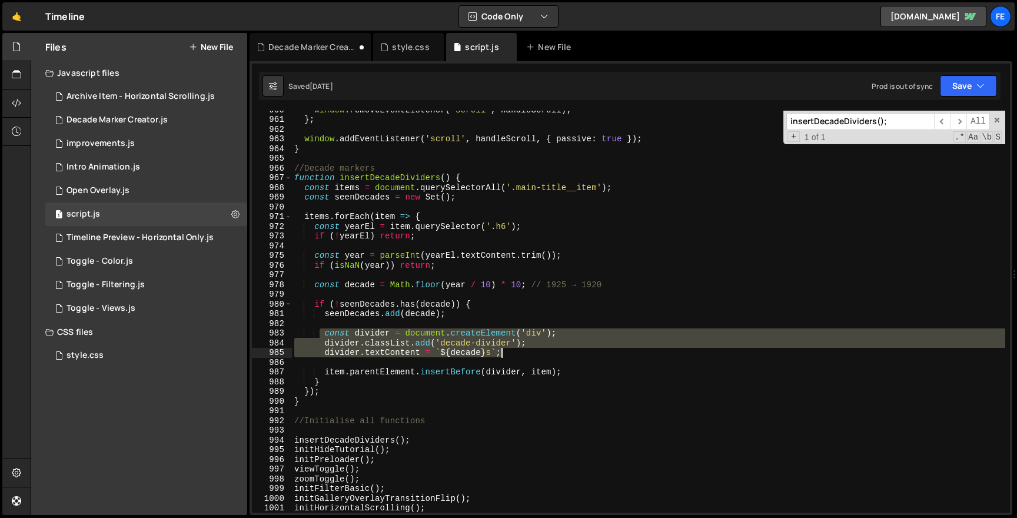
drag, startPoint x: 322, startPoint y: 330, endPoint x: 553, endPoint y: 350, distance: 231.6
click at [553, 350] on div "window . removeEventListener ( 'scroll' , handleScroll ) ; } ; window . addEven…" at bounding box center [757, 315] width 930 height 421
paste textarea "divider.appendChild(inner)"
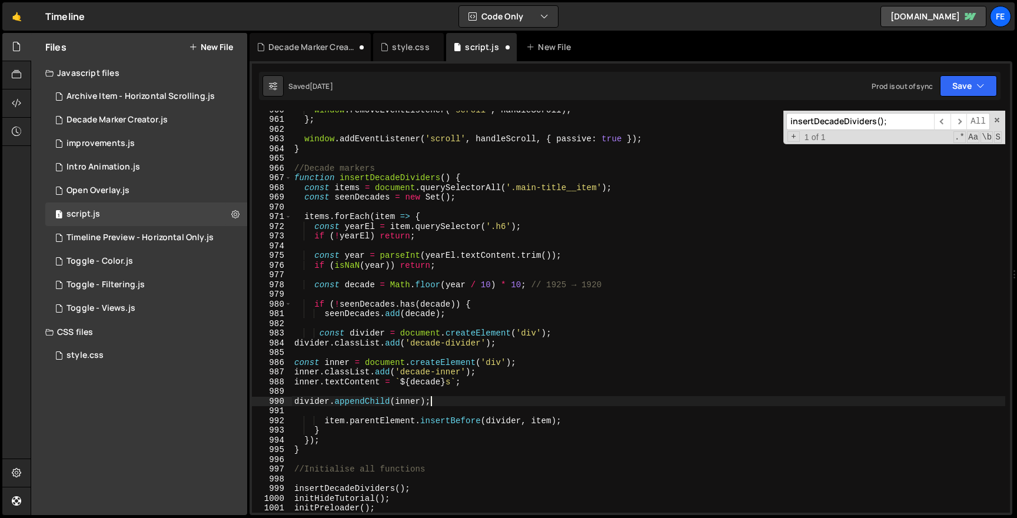
type textarea "divider.appendChild(inner);"
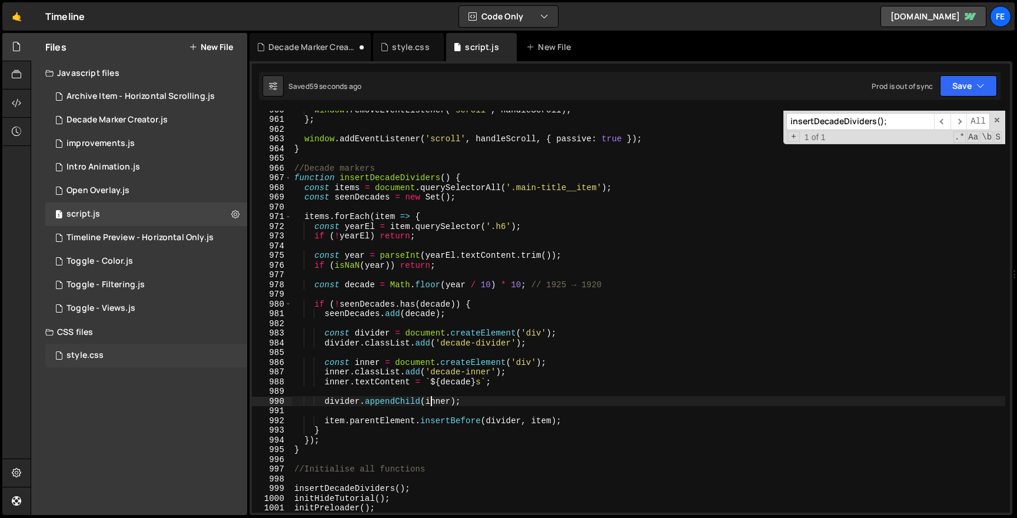
click at [81, 353] on div "style.css" at bounding box center [85, 355] width 37 height 11
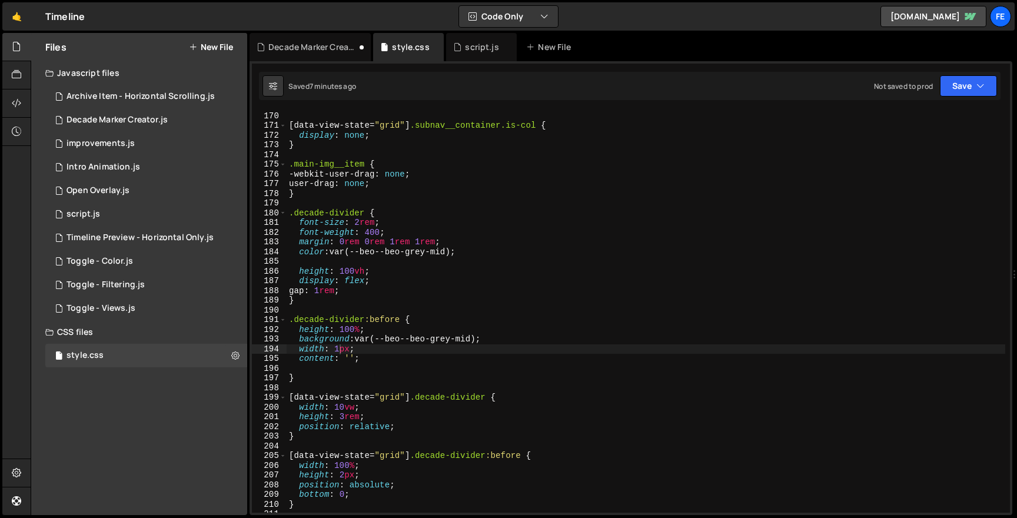
scroll to position [1641, 0]
click at [380, 364] on div "} [ data-view-state = " grid " ] .subnav__container.is-col { display : none ; }…" at bounding box center [646, 311] width 719 height 421
type textarea "}"
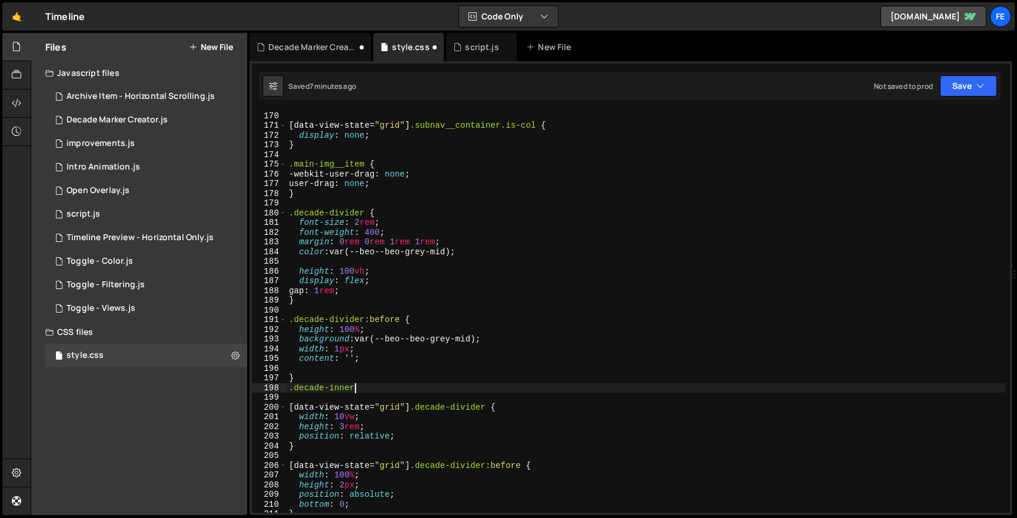
scroll to position [0, 5]
type textarea ".decade-inner{}"
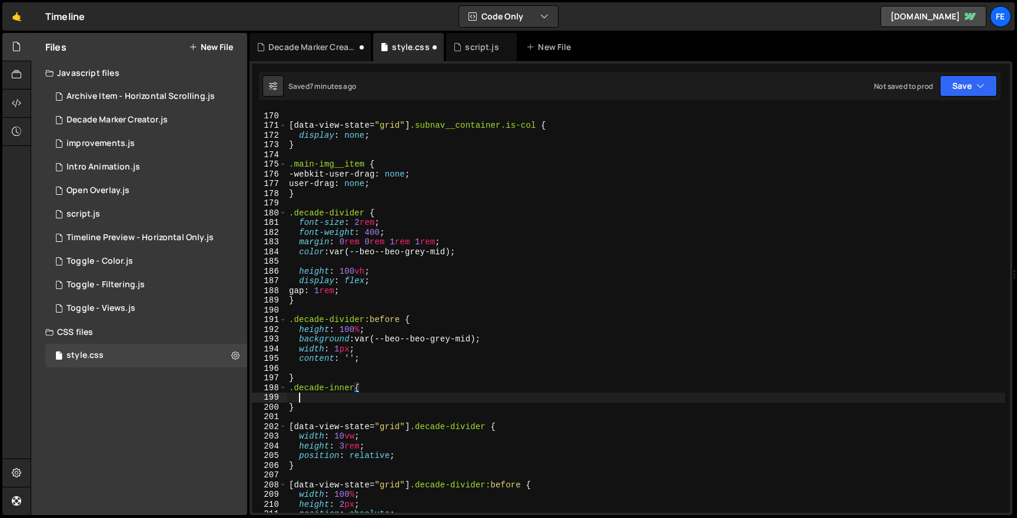
scroll to position [0, 0]
paste textarea "margin-top: 3rem;"
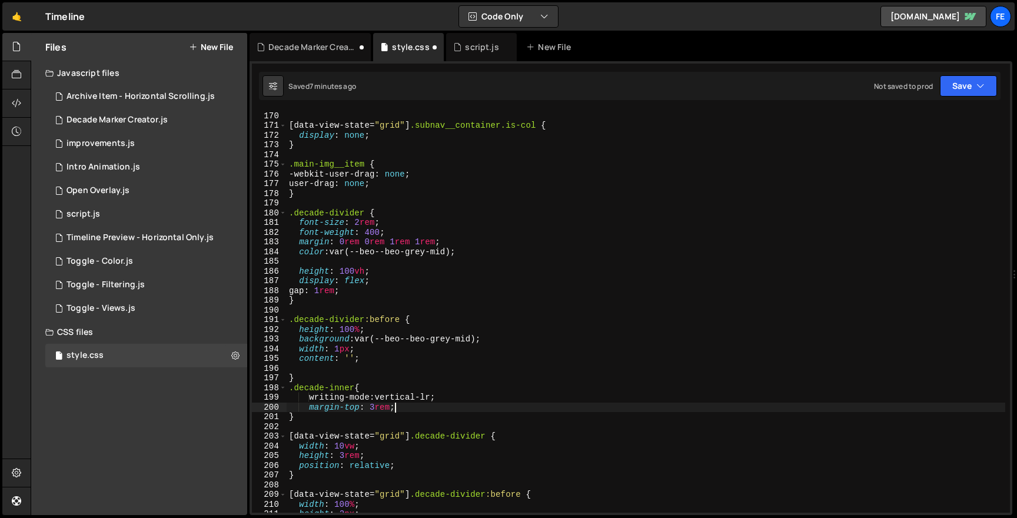
click at [410, 231] on div "} [ data-view-state = " grid " ] .subnav__container.is-col { display : none ; }…" at bounding box center [646, 311] width 719 height 421
click at [361, 225] on div "} [ data-view-state = " grid " ] .subnav__container.is-col { display : none ; }…" at bounding box center [646, 311] width 719 height 421
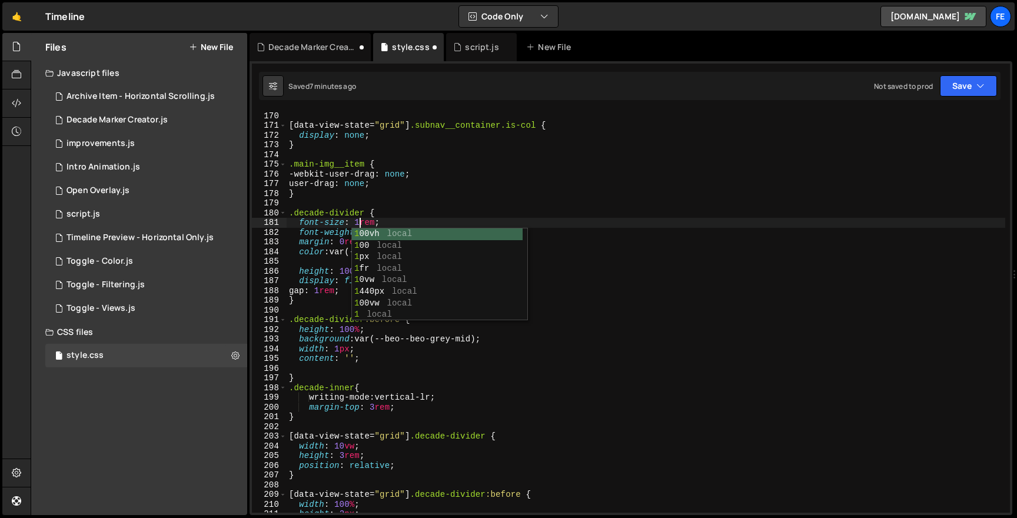
scroll to position [0, 5]
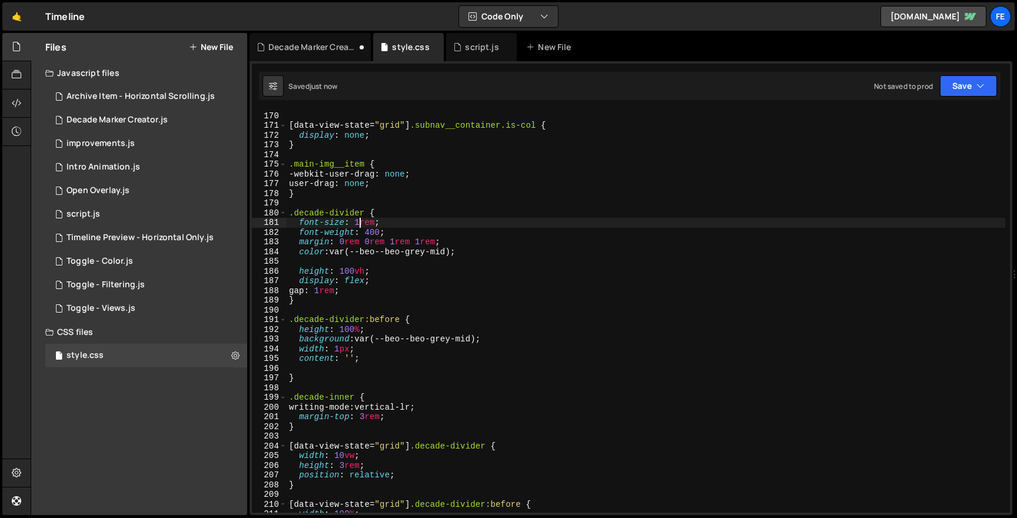
type textarea "font-size: 1rem;"
